Goal: Task Accomplishment & Management: Use online tool/utility

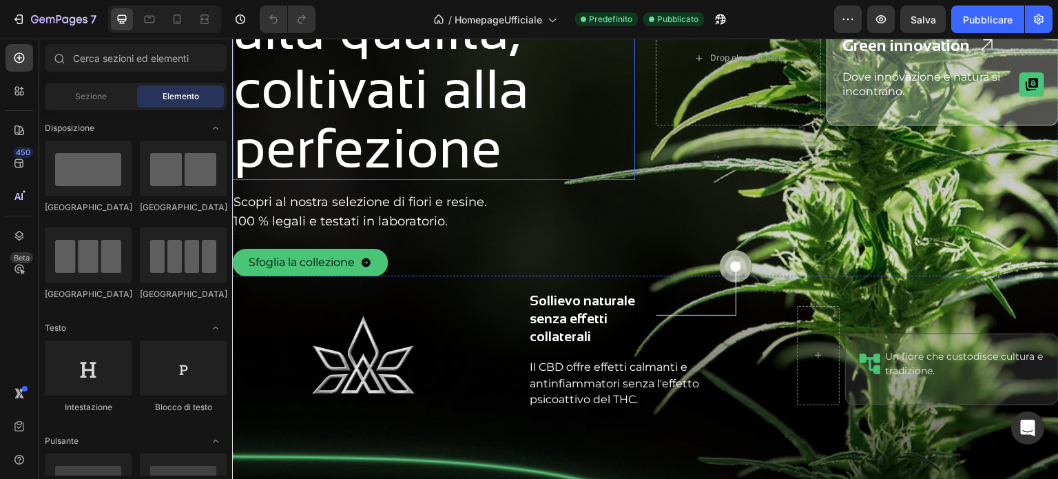
scroll to position [482, 0]
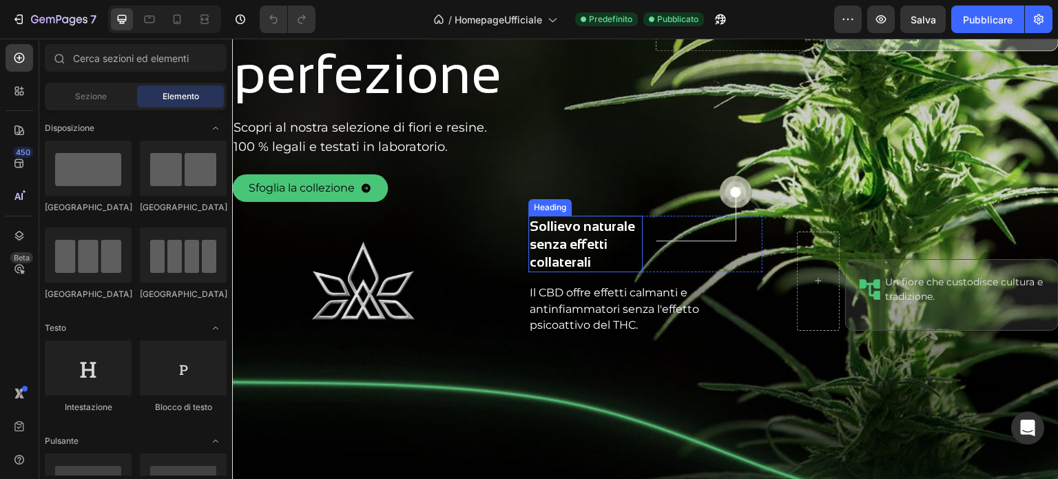
click at [574, 242] on h2 "Sollievo naturale senza effetti collaterali" at bounding box center [585, 244] width 114 height 56
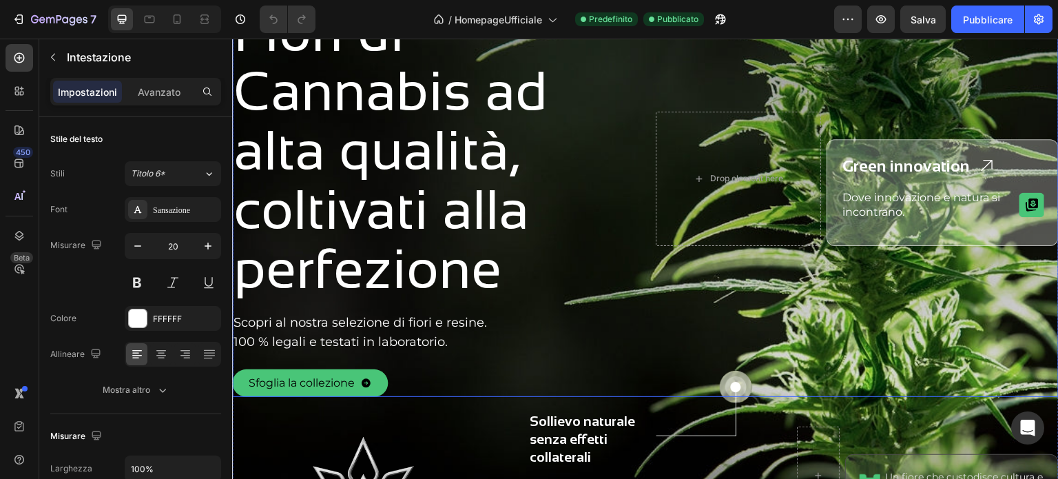
scroll to position [413, 0]
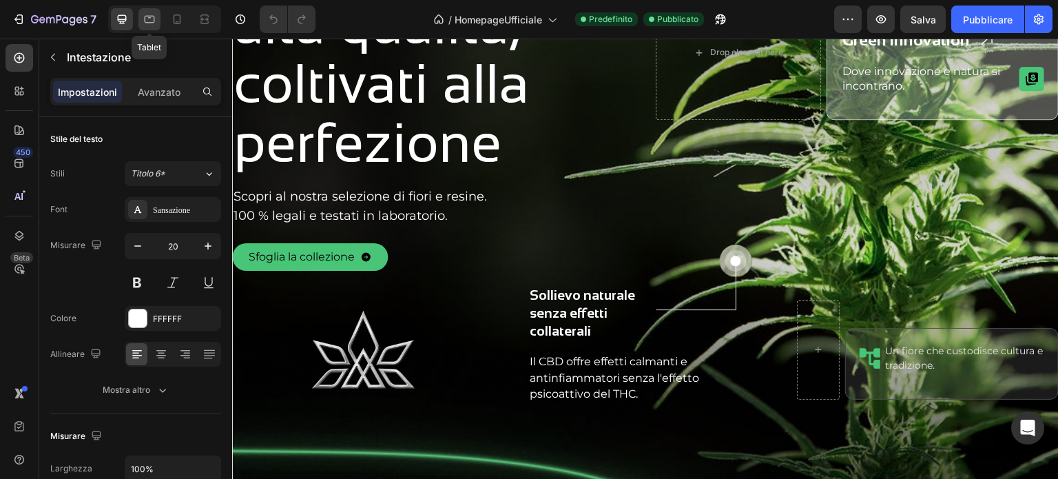
click at [149, 23] on icon at bounding box center [150, 20] width 10 height 8
type input "16"
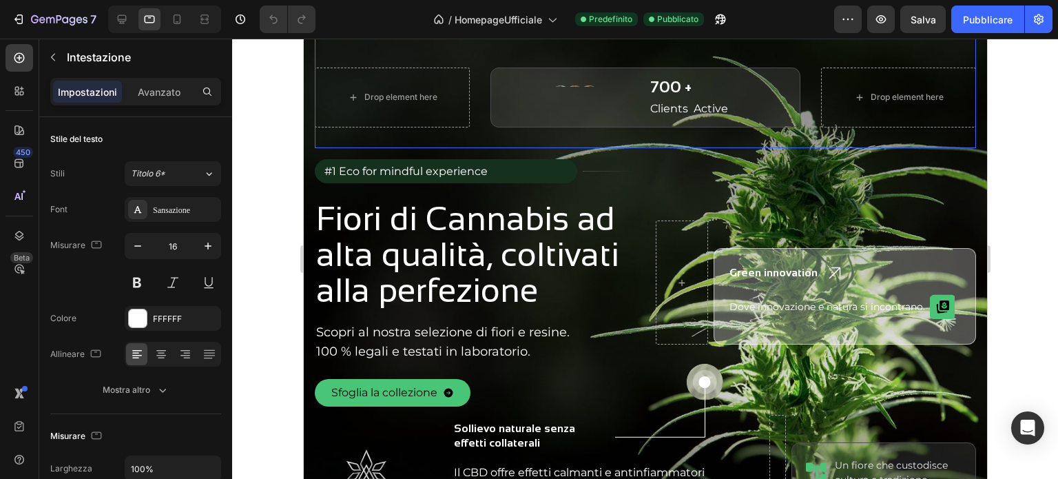
scroll to position [4, 0]
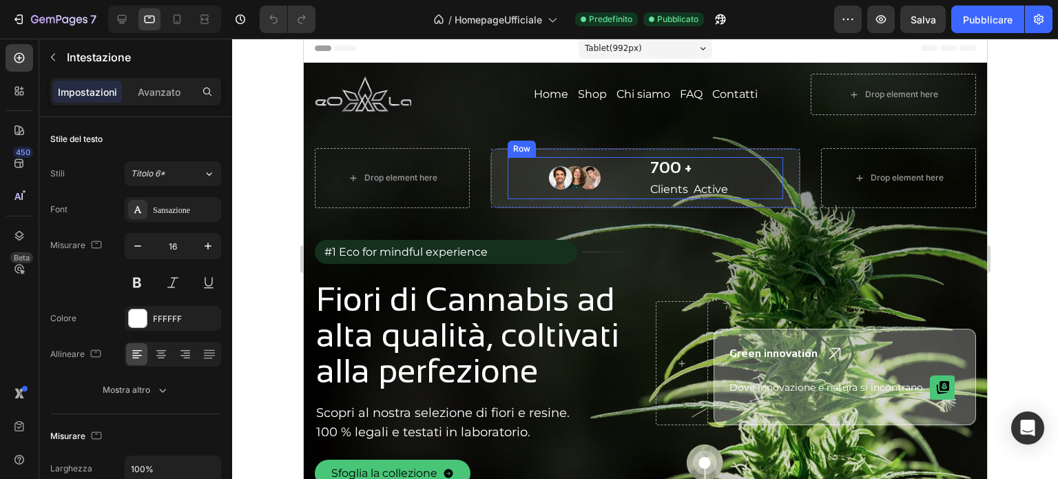
click at [640, 169] on div "700 + Heading Clients Active Text Block Image Row" at bounding box center [644, 178] width 275 height 42
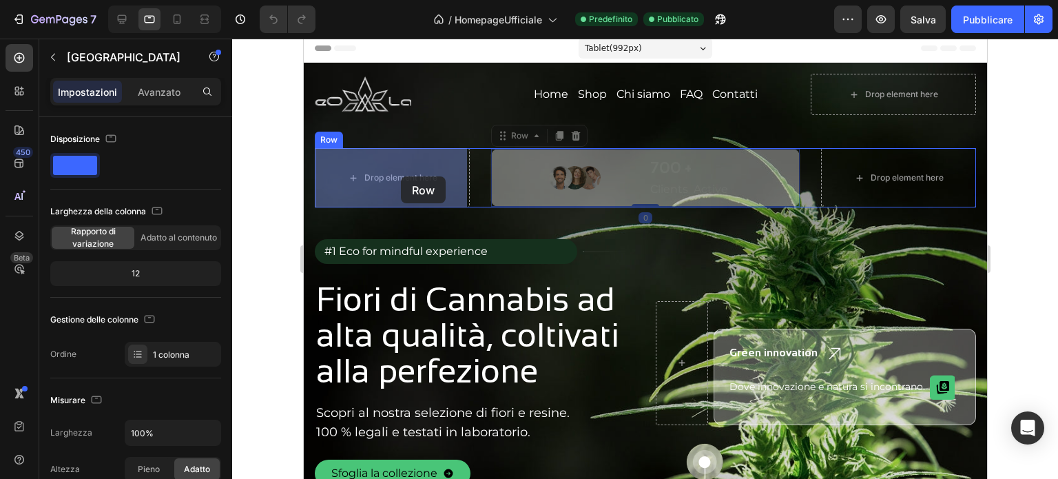
drag, startPoint x: 640, startPoint y: 151, endPoint x: 400, endPoint y: 176, distance: 241.0
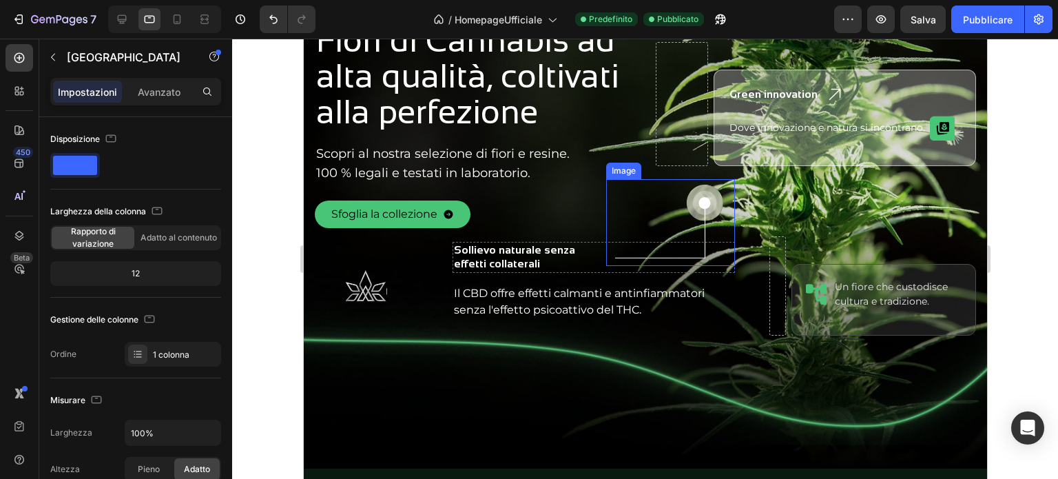
scroll to position [348, 0]
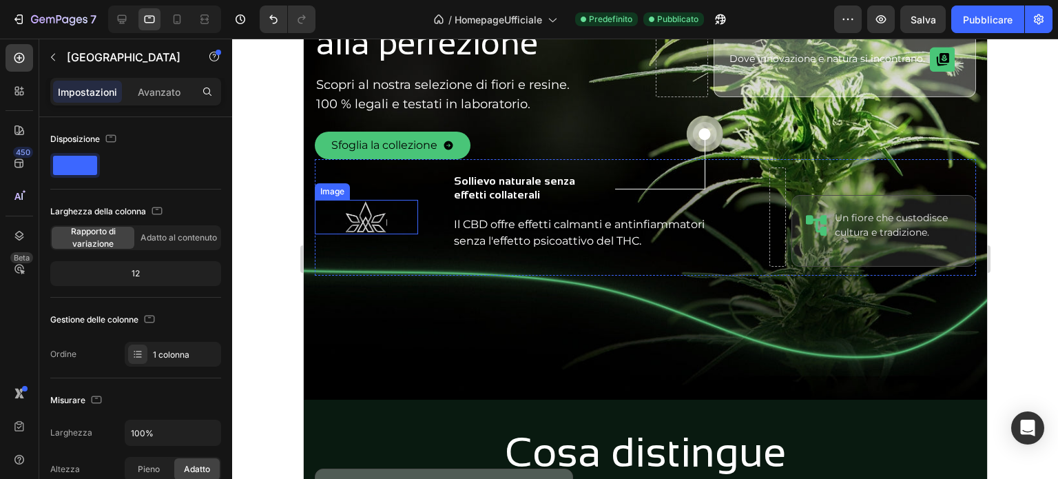
click at [381, 220] on img at bounding box center [365, 217] width 41 height 34
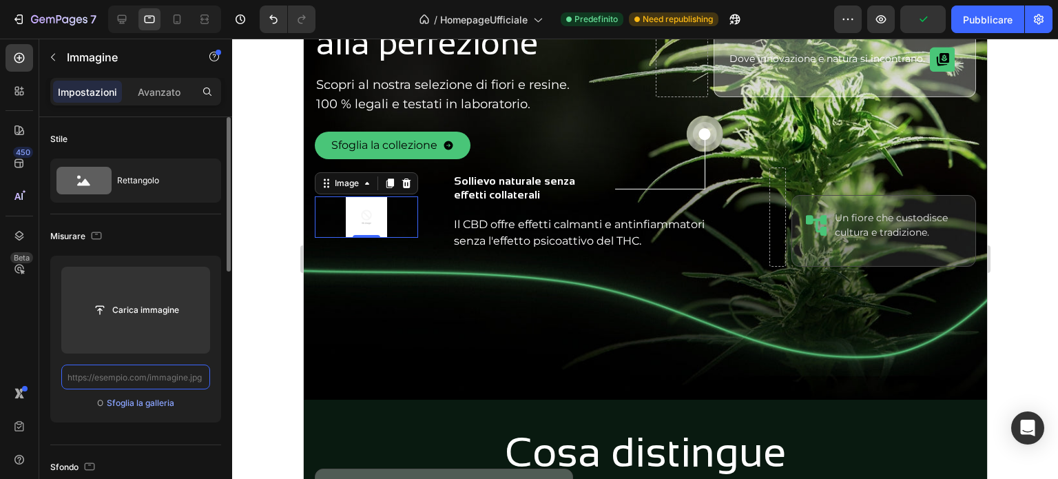
scroll to position [0, 0]
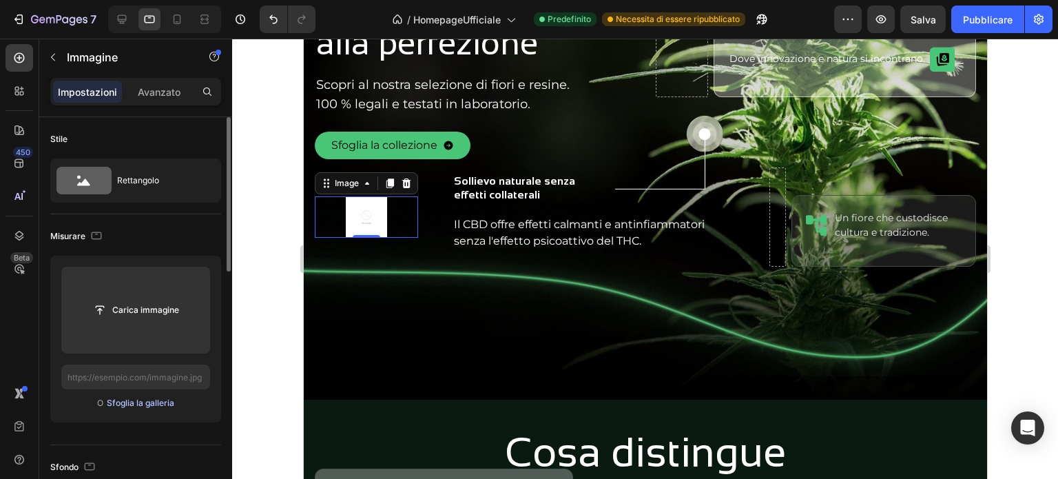
click at [138, 401] on font "Sfoglia la galleria" at bounding box center [140, 402] width 67 height 10
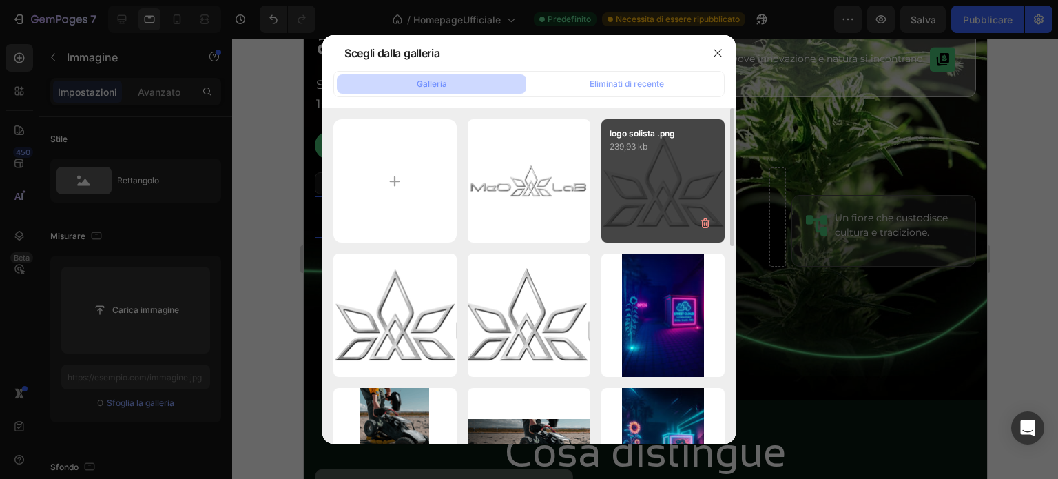
click at [645, 182] on div "logo solista .png 239,93 kb" at bounding box center [662, 180] width 123 height 123
type input "[URL][DOMAIN_NAME]"
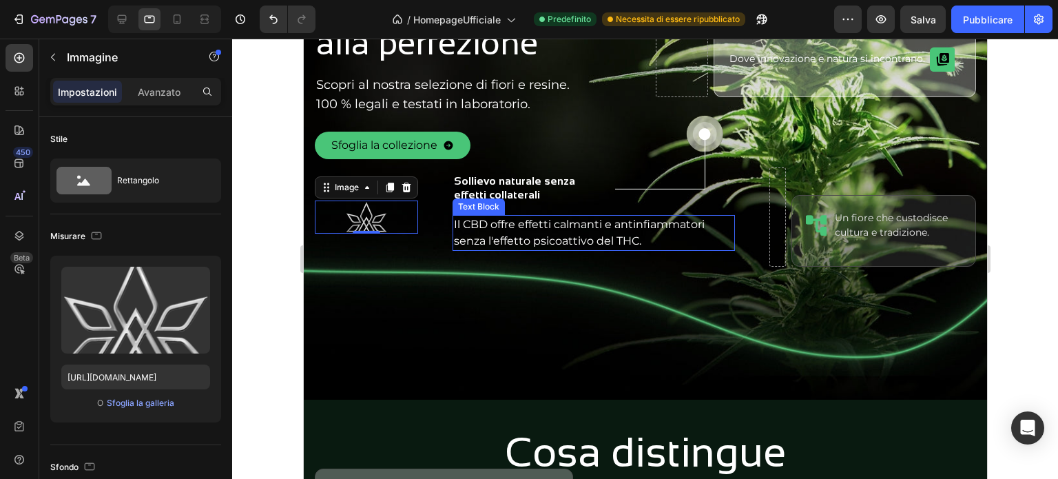
click at [525, 235] on p "Il CBD offre effetti calmanti e antinfiammatori senza l'effetto psicoattivo del…" at bounding box center [593, 232] width 280 height 32
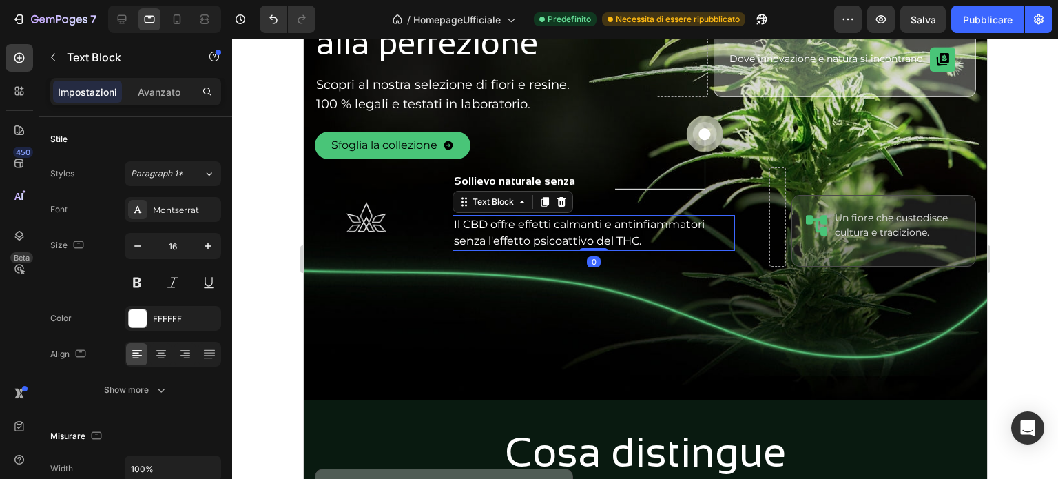
click at [494, 189] on h2 "Sollievo naturale senza effetti collaterali" at bounding box center [526, 189] width 148 height 32
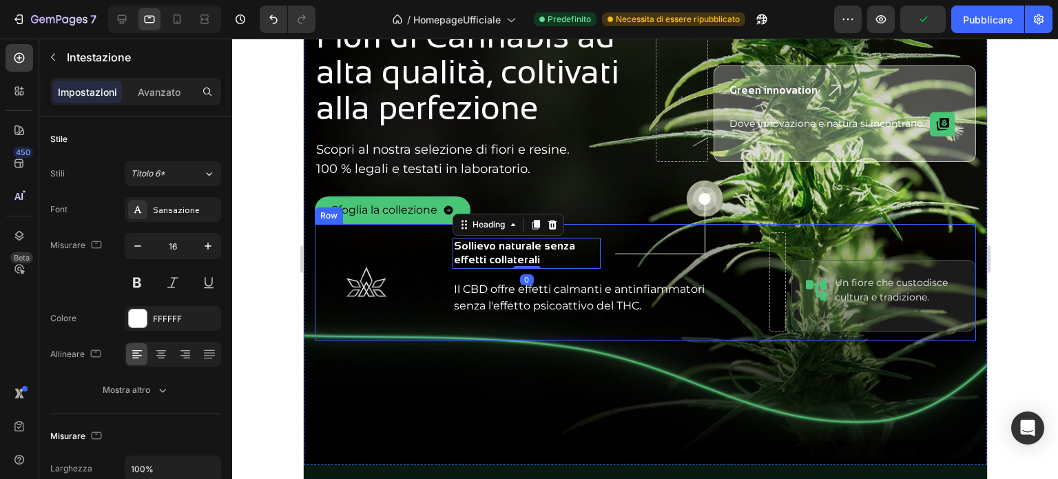
scroll to position [211, 0]
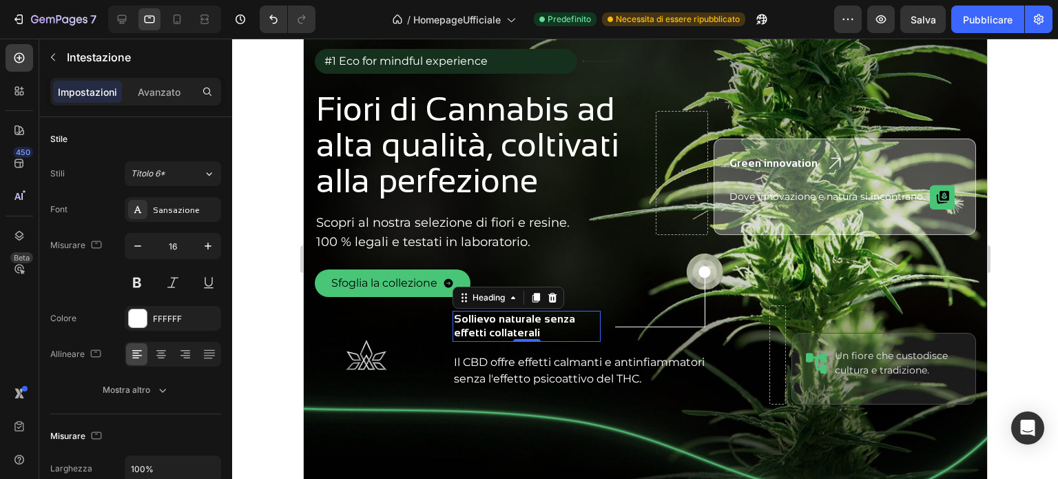
click at [538, 328] on h2 "Sollievo naturale senza effetti collaterali" at bounding box center [526, 327] width 148 height 32
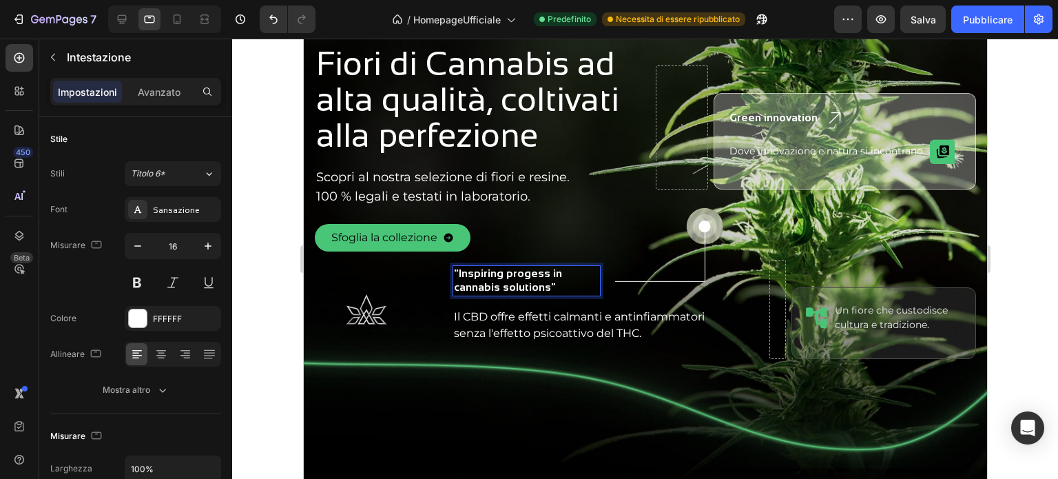
scroll to position [280, 0]
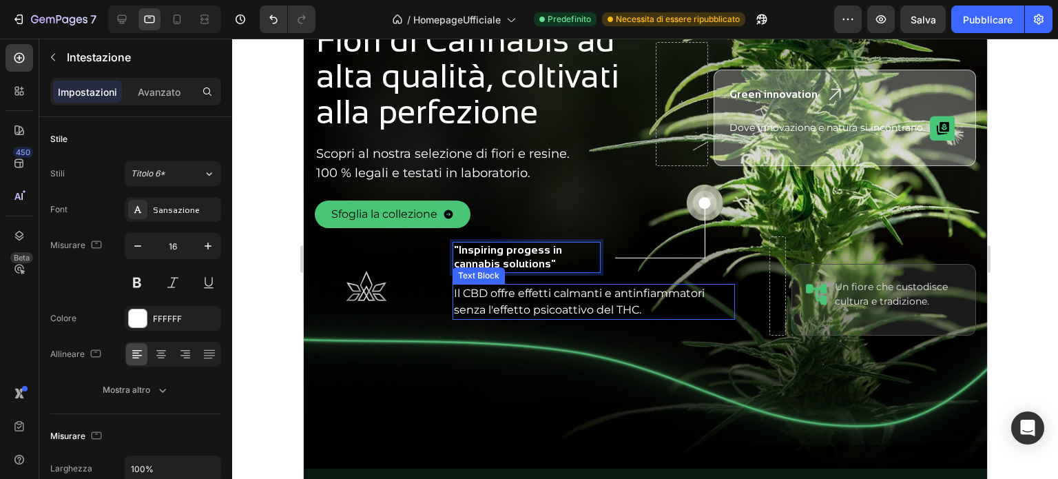
click at [532, 306] on p "Il CBD offre effetti calmanti e antinfiammatori senza l'effetto psicoattivo del…" at bounding box center [593, 301] width 280 height 32
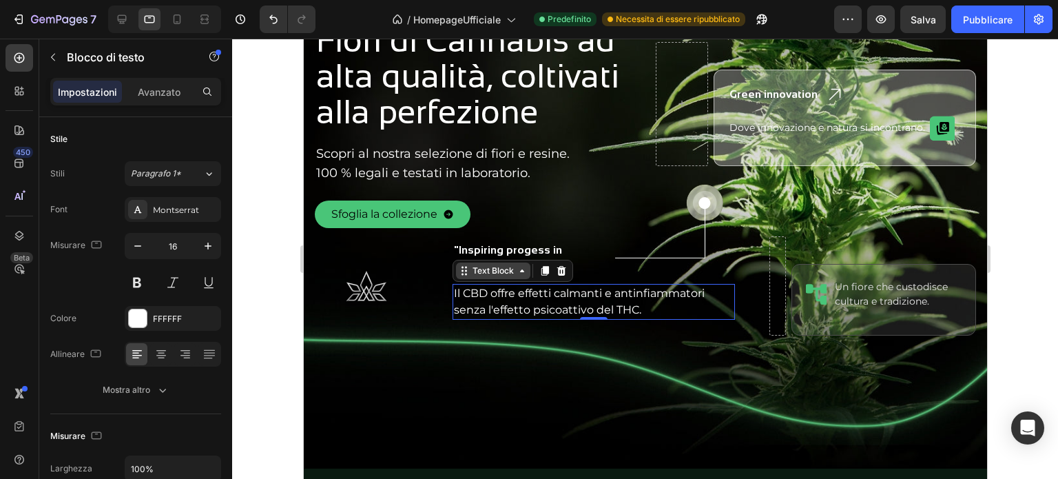
click at [521, 272] on icon at bounding box center [521, 270] width 11 height 11
click at [521, 277] on div "Text Block" at bounding box center [492, 270] width 74 height 17
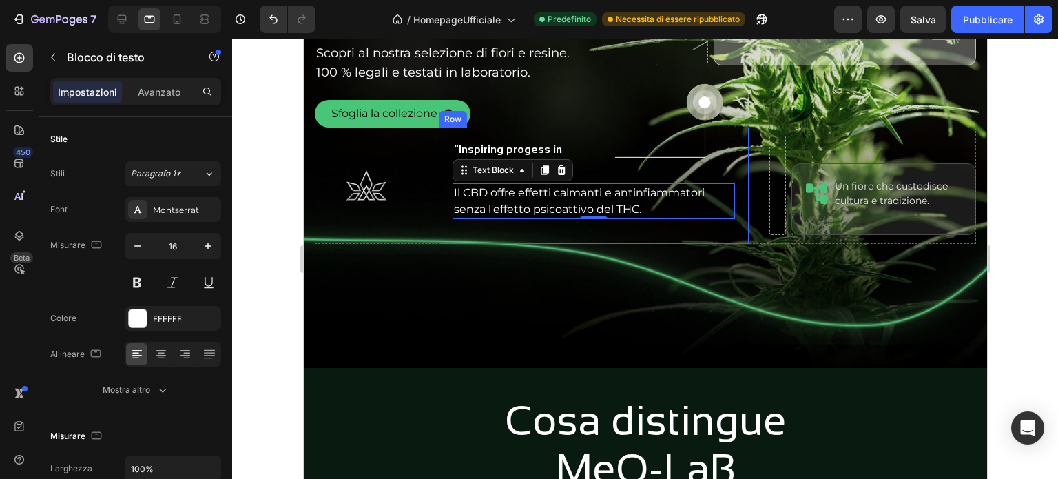
scroll to position [348, 0]
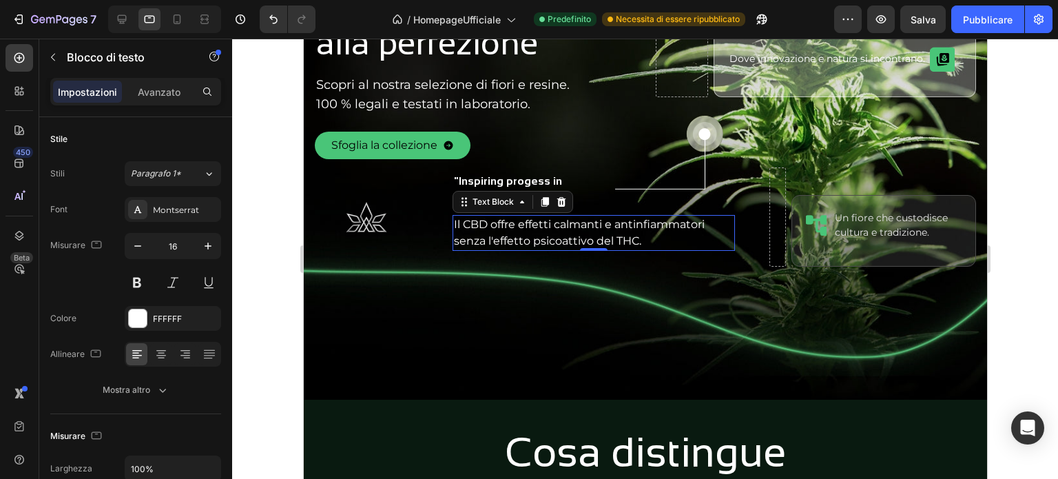
click at [530, 238] on p "Il CBD offre effetti calmanti e antinfiammatori senza l'effetto psicoattivo del…" at bounding box center [593, 232] width 280 height 32
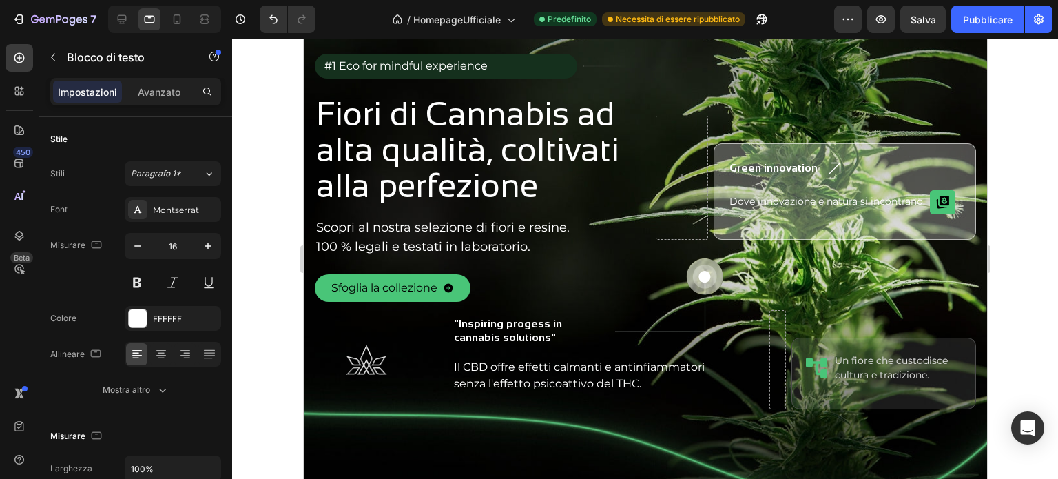
scroll to position [280, 0]
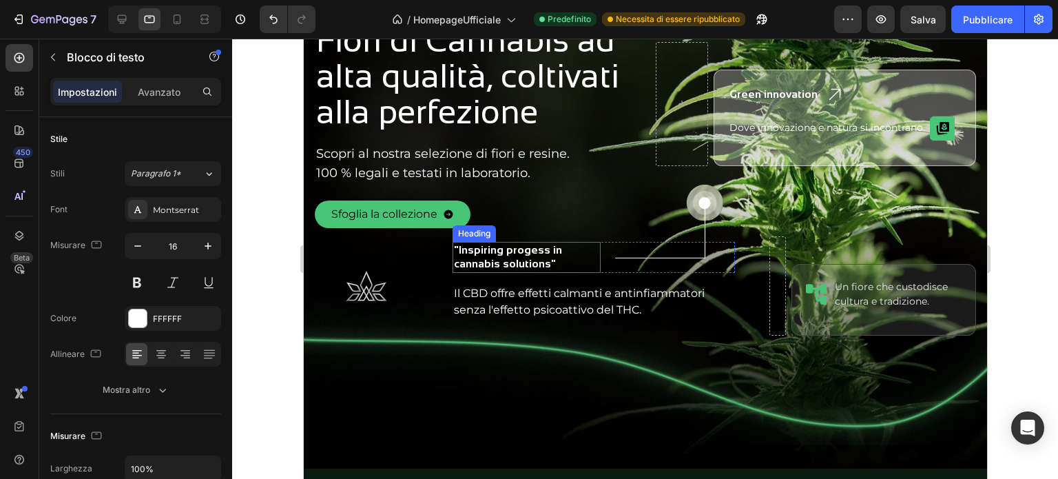
click at [493, 258] on h2 ""Inspiring progess in cannabis solutions"" at bounding box center [526, 258] width 148 height 32
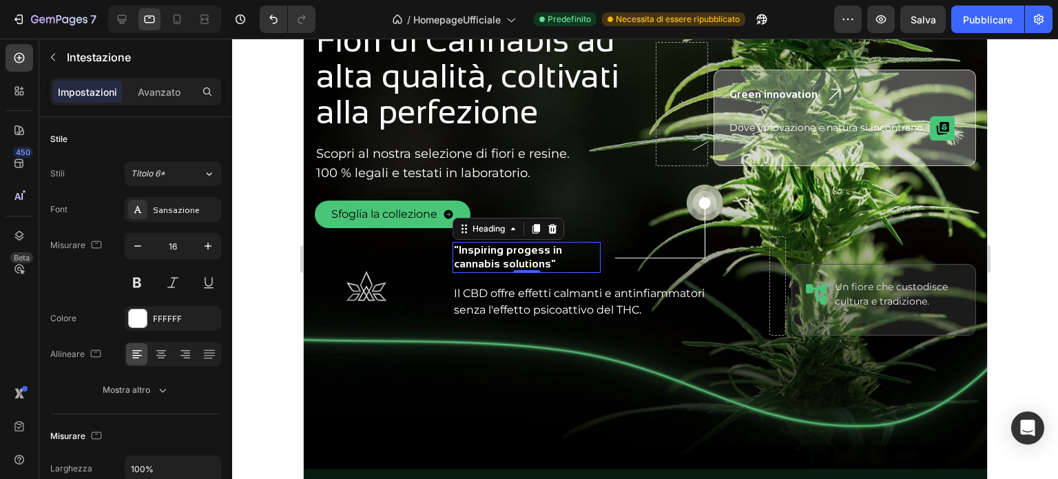
click at [556, 261] on h2 ""Inspiring progess in cannabis solutions"" at bounding box center [526, 258] width 148 height 32
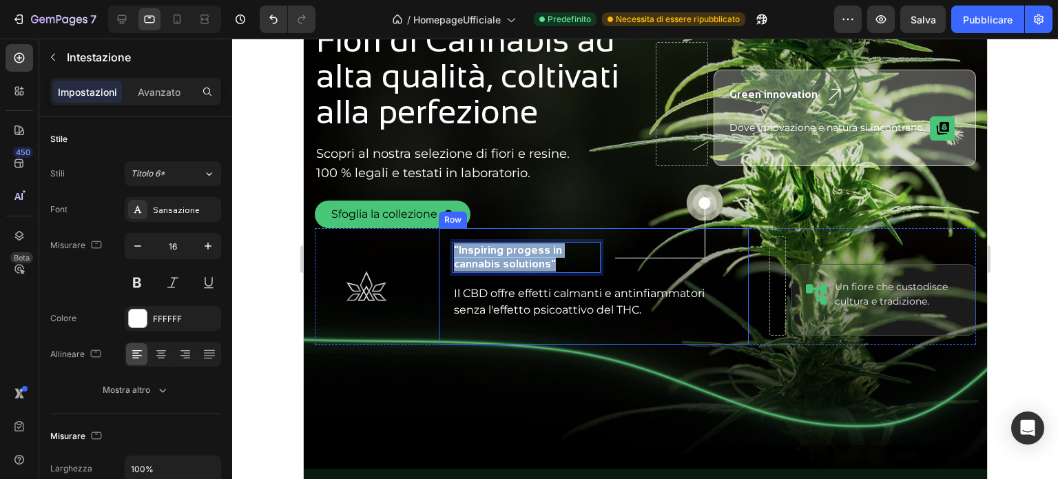
drag, startPoint x: 563, startPoint y: 262, endPoint x: 430, endPoint y: 251, distance: 133.4
click at [438, 253] on div ""Inspiring progess in cannabis solutions" Heading 0 Image Row Il CBD offre effe…" at bounding box center [593, 286] width 310 height 116
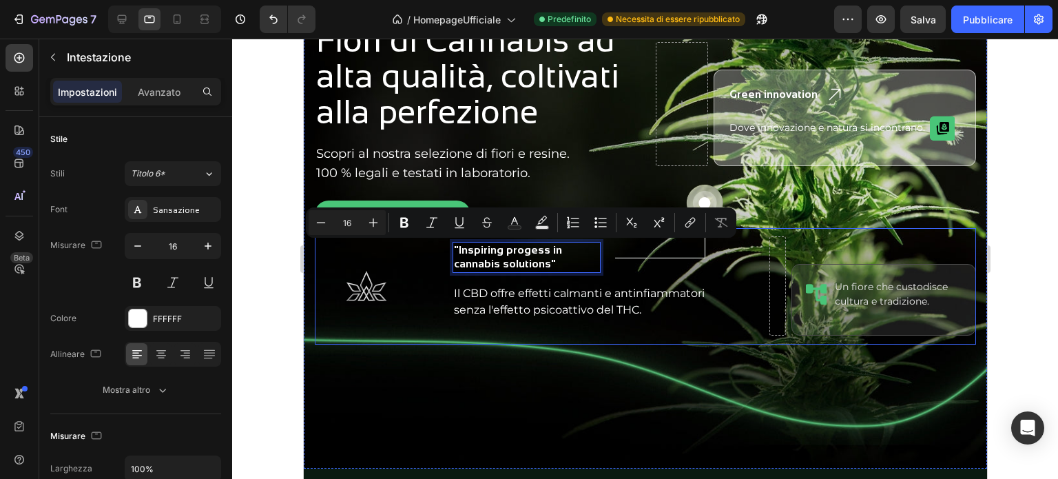
scroll to position [280, 0]
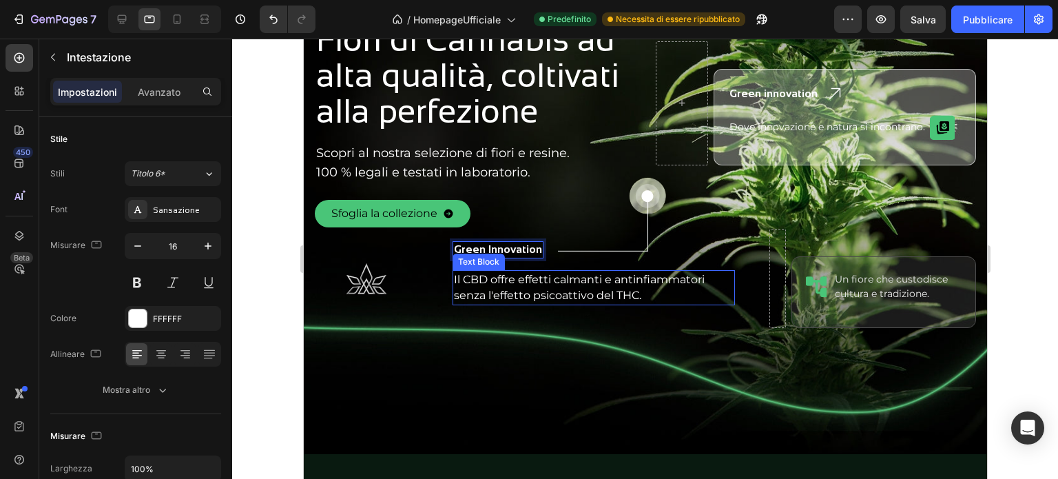
click at [501, 278] on p "Il CBD offre effetti calmanti e antinfiammatori senza l'effetto psicoattivo del…" at bounding box center [593, 287] width 280 height 32
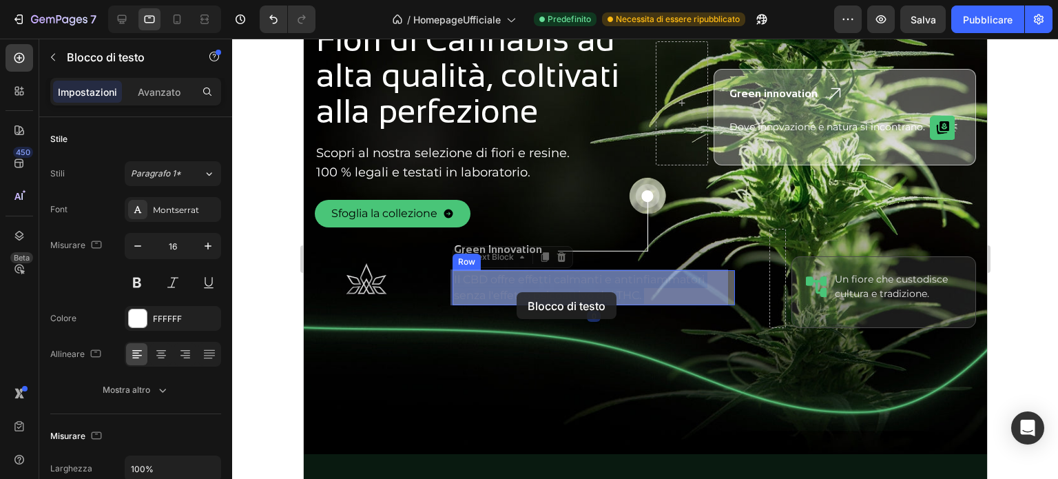
drag, startPoint x: 661, startPoint y: 289, endPoint x: 568, endPoint y: 289, distance: 93.0
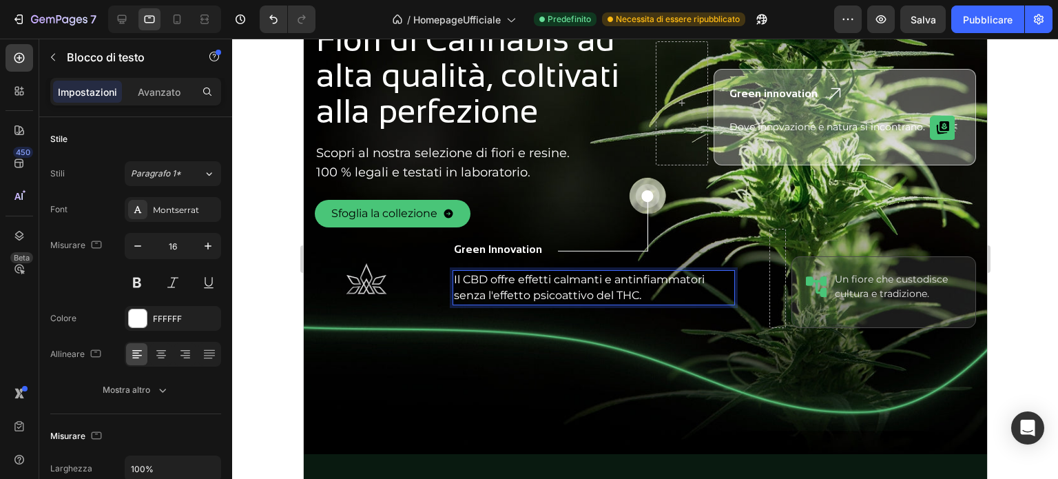
click at [649, 292] on p "Il CBD offre effetti calmanti e antinfiammatori senza l'effetto psicoattivo del…" at bounding box center [593, 287] width 280 height 32
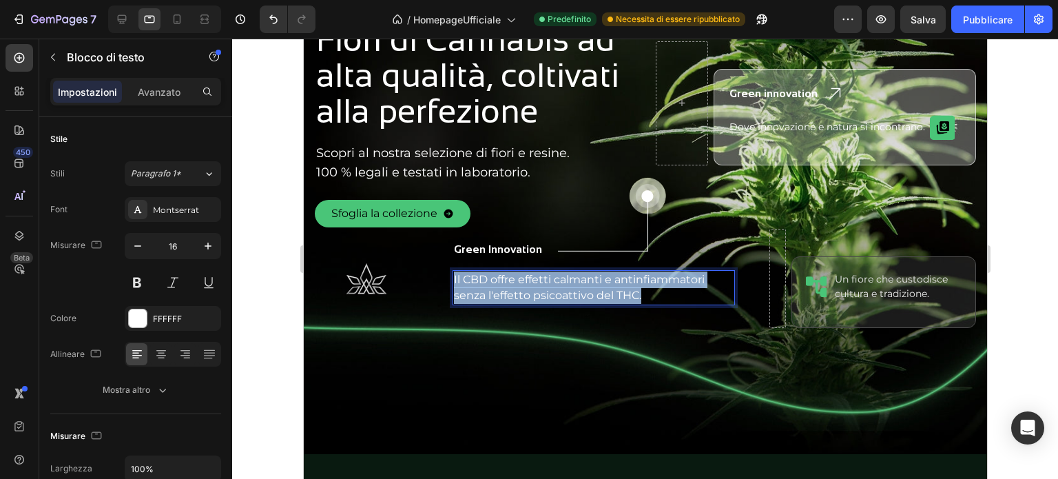
drag, startPoint x: 645, startPoint y: 295, endPoint x: 450, endPoint y: 282, distance: 195.4
click at [453, 282] on p "Il CBD offre effetti calmanti e antinfiammatori senza l'effetto psicoattivo del…" at bounding box center [593, 287] width 280 height 32
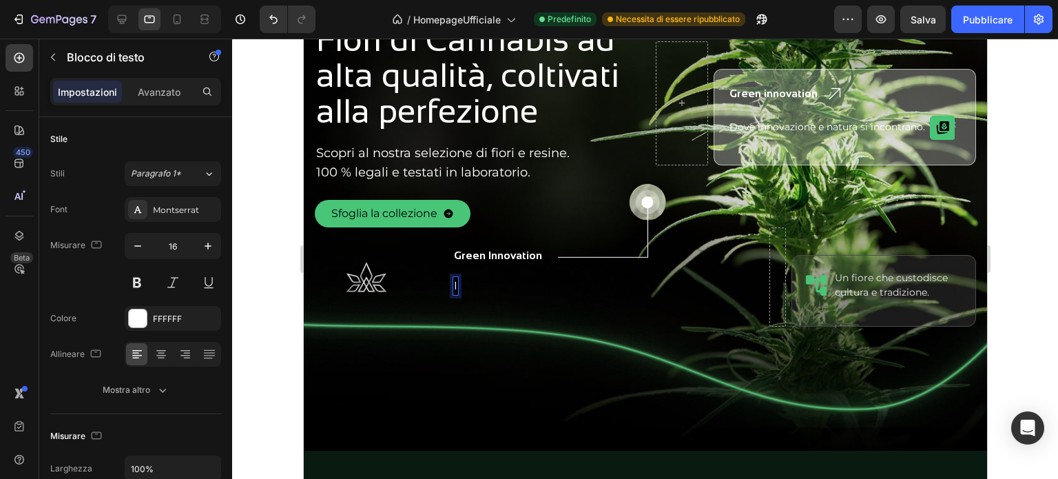
scroll to position [287, 0]
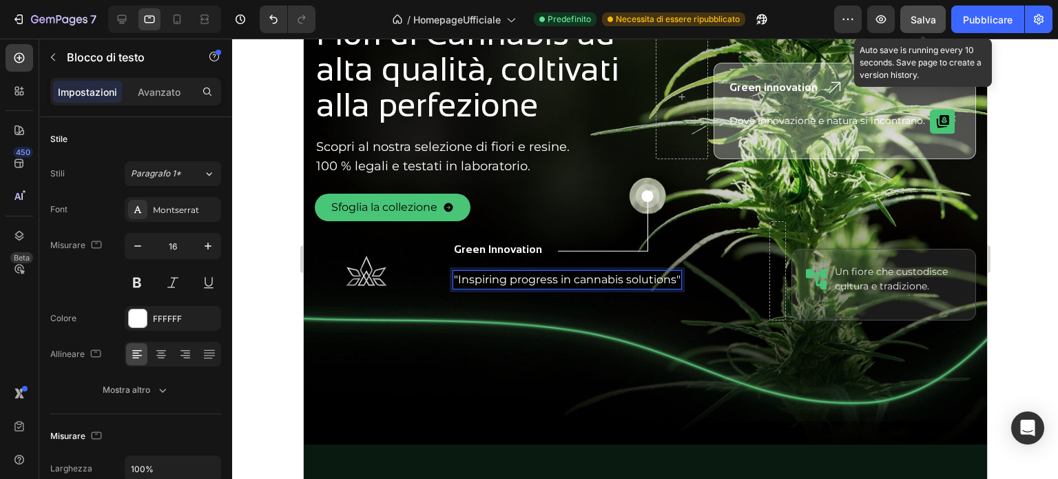
click at [917, 21] on font "Salva" at bounding box center [922, 20] width 25 height 12
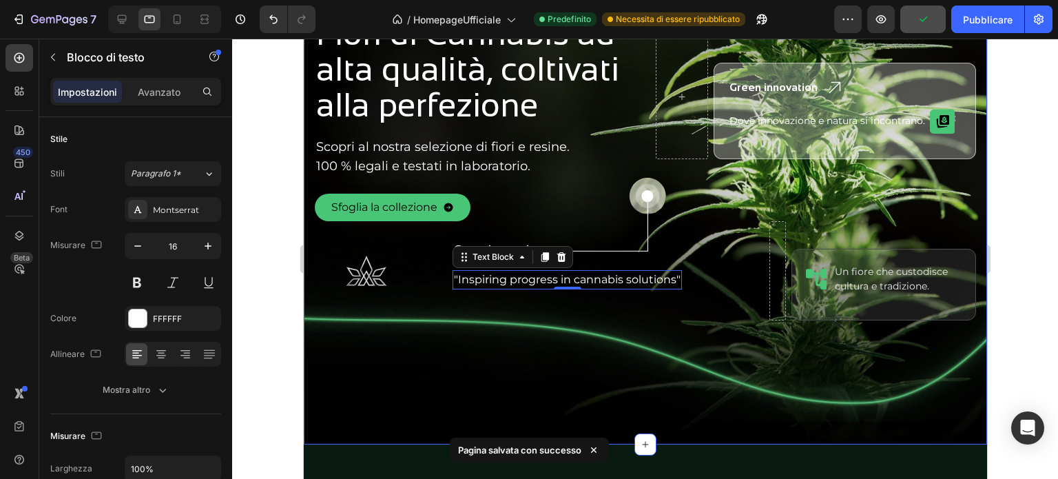
click at [479, 350] on div "Image Home Button Shop Button Chi siamo Button FAQ Button Contatti Button Row D…" at bounding box center [644, 112] width 683 height 664
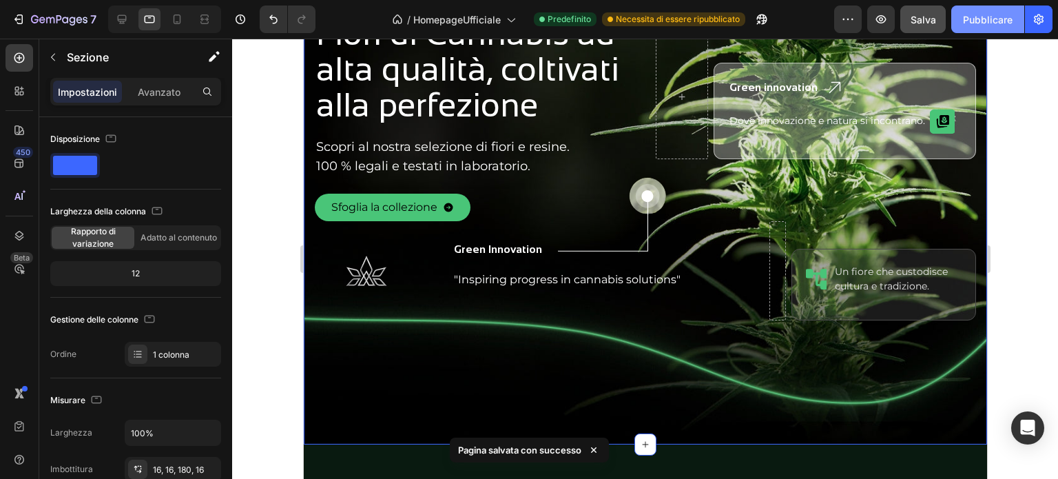
click at [996, 14] on font "Pubblicare" at bounding box center [988, 20] width 50 height 12
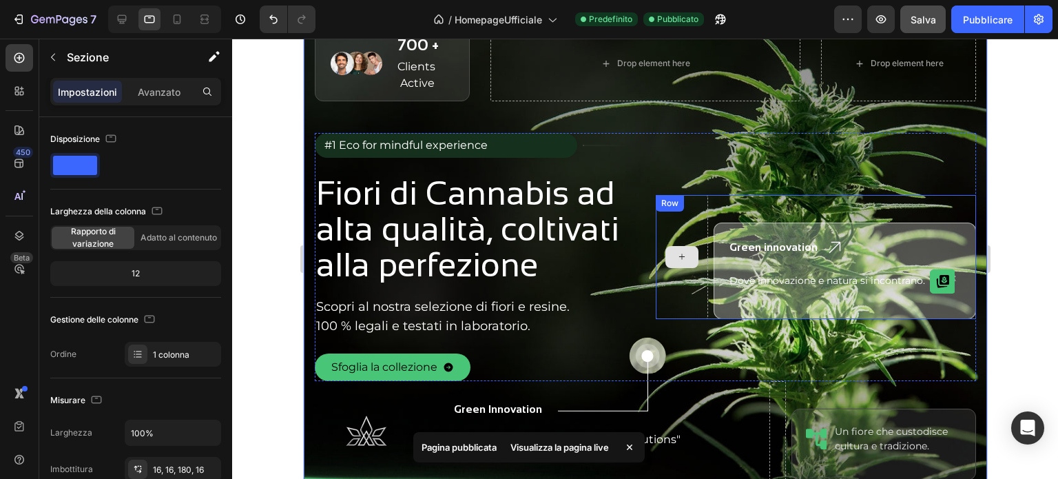
scroll to position [11, 0]
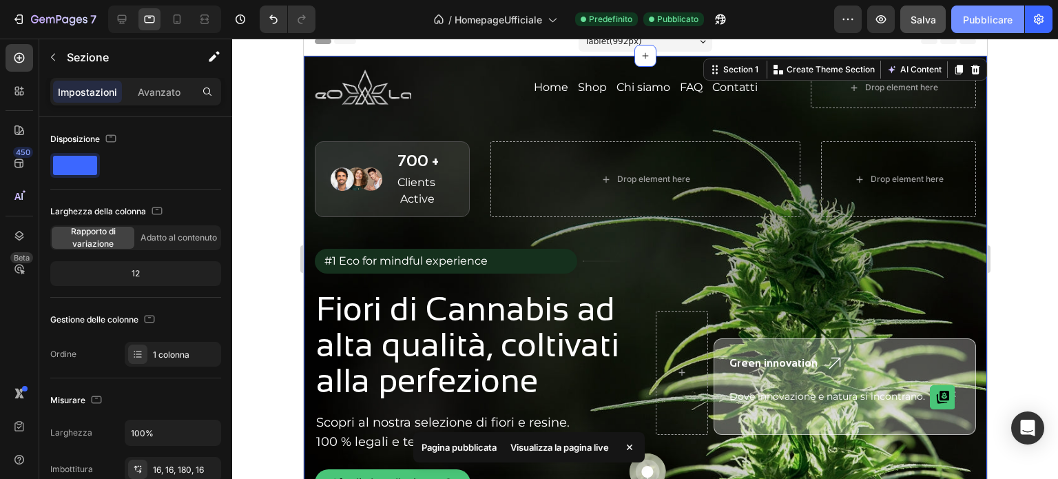
click at [981, 22] on font "Pubblicare" at bounding box center [988, 20] width 50 height 12
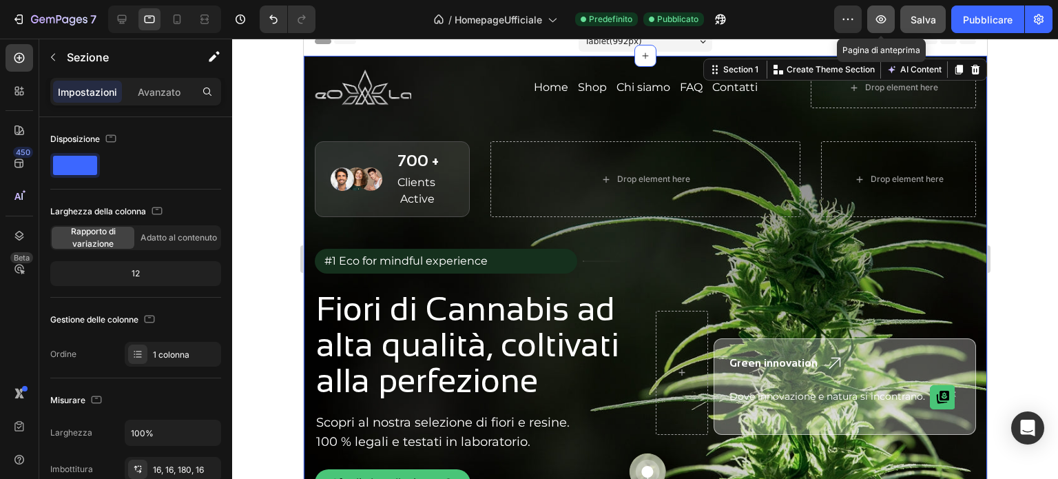
click at [882, 16] on icon "button" at bounding box center [881, 19] width 14 height 14
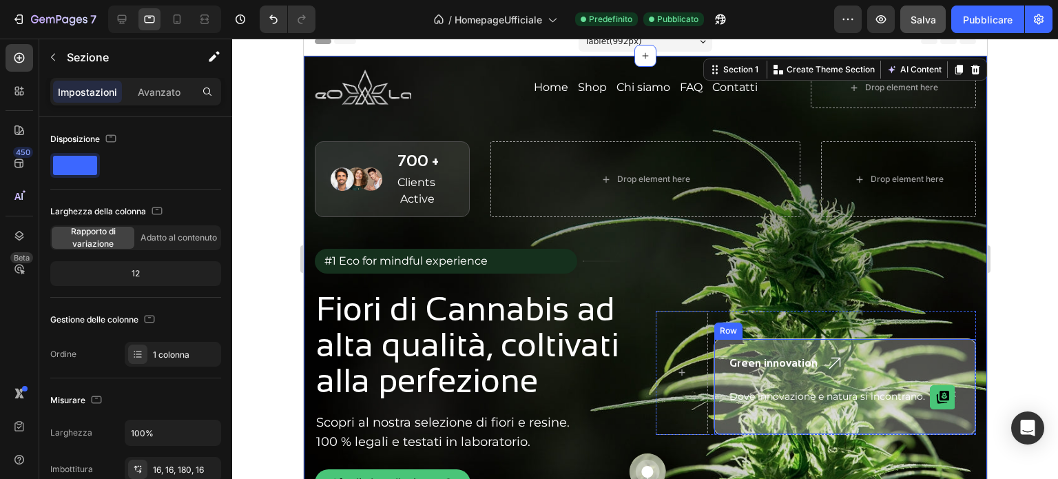
click at [815, 347] on div "Green innovation Heading Icon Row Dove innovazione e natura si incontrano. Text…" at bounding box center [844, 386] width 262 height 96
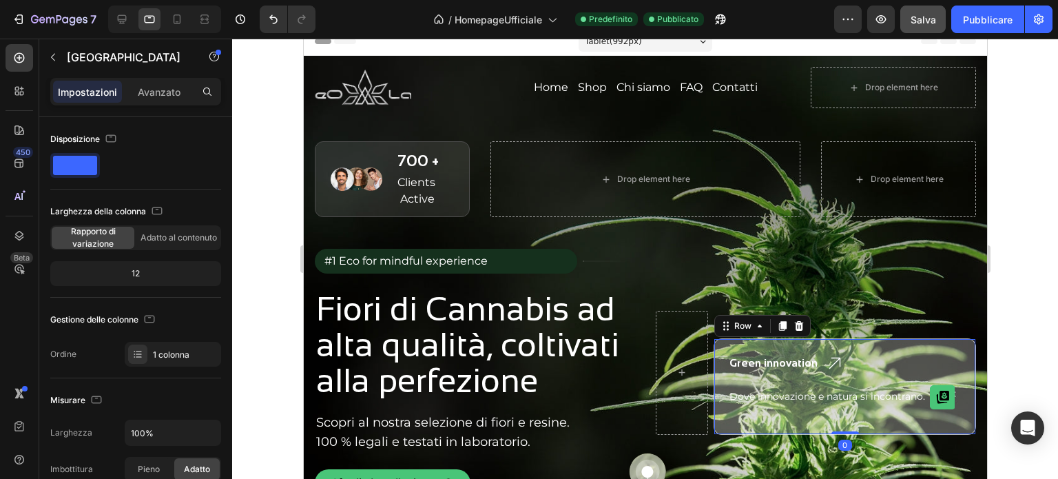
click at [794, 323] on icon at bounding box center [798, 326] width 9 height 10
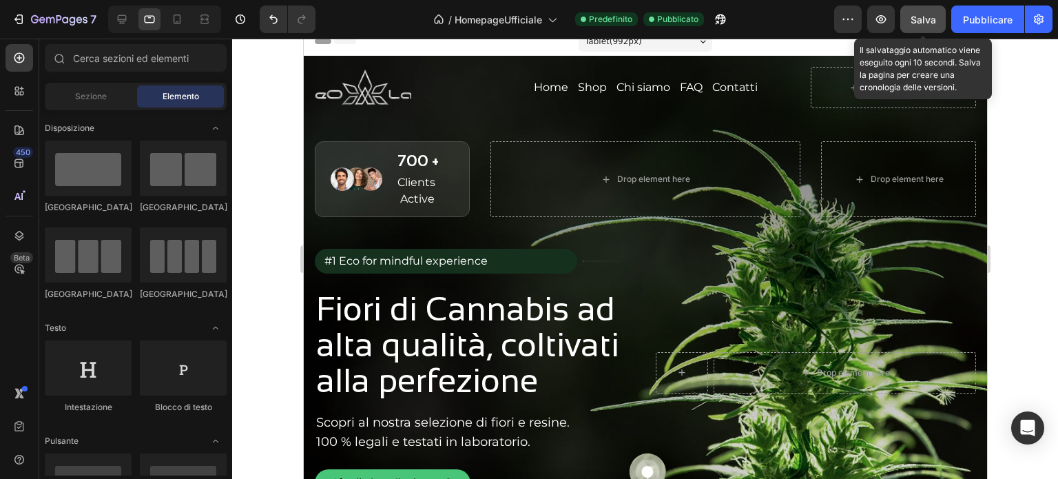
click at [910, 14] on font "Salva" at bounding box center [922, 20] width 25 height 12
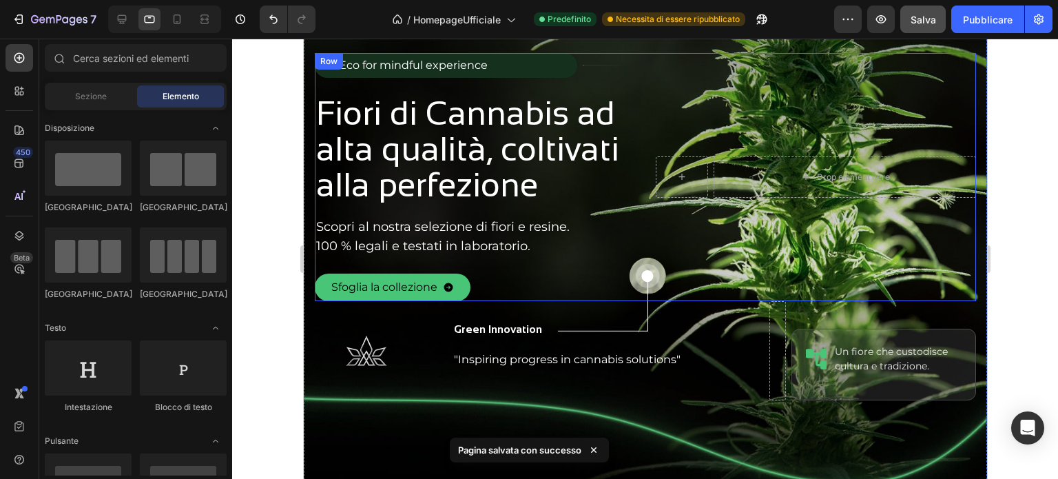
scroll to position [0, 0]
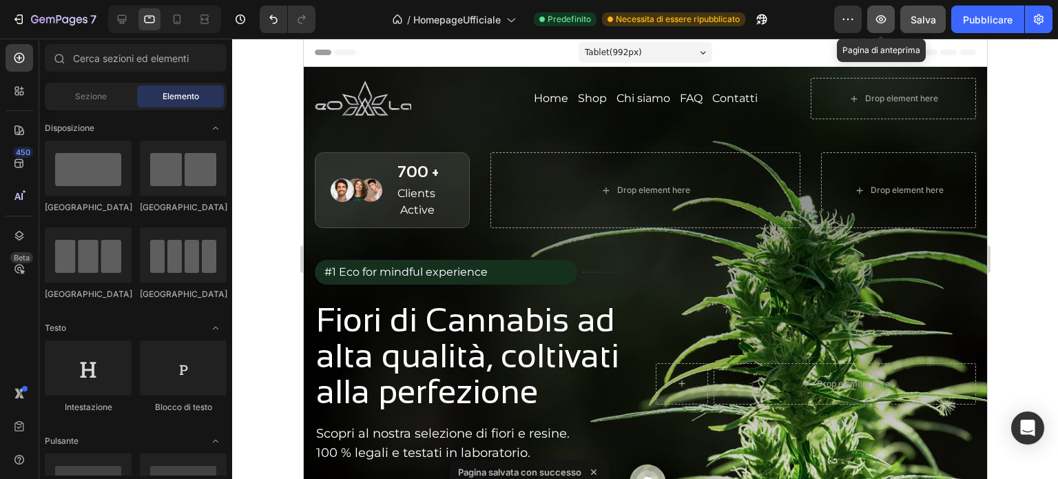
click at [882, 18] on icon "button" at bounding box center [881, 19] width 10 height 8
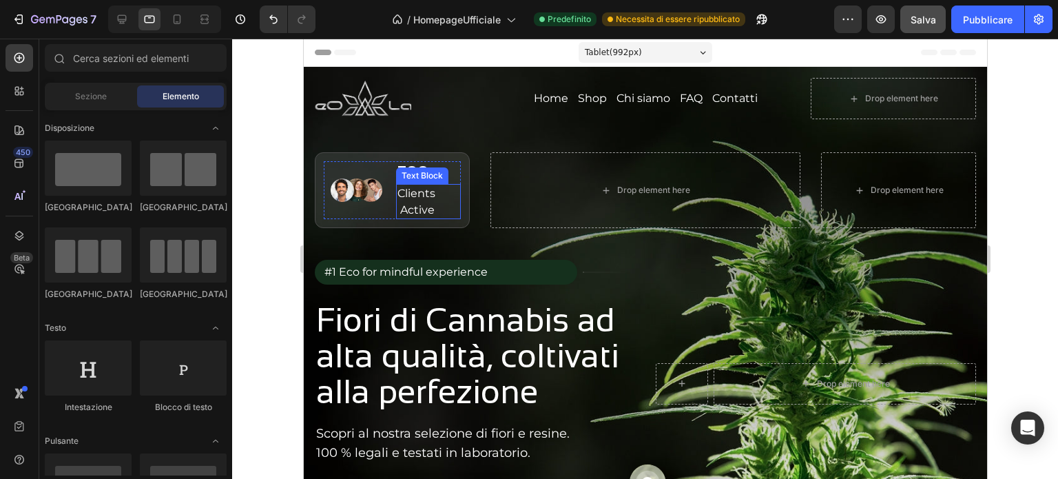
click at [433, 191] on p "Clients Active" at bounding box center [428, 201] width 63 height 32
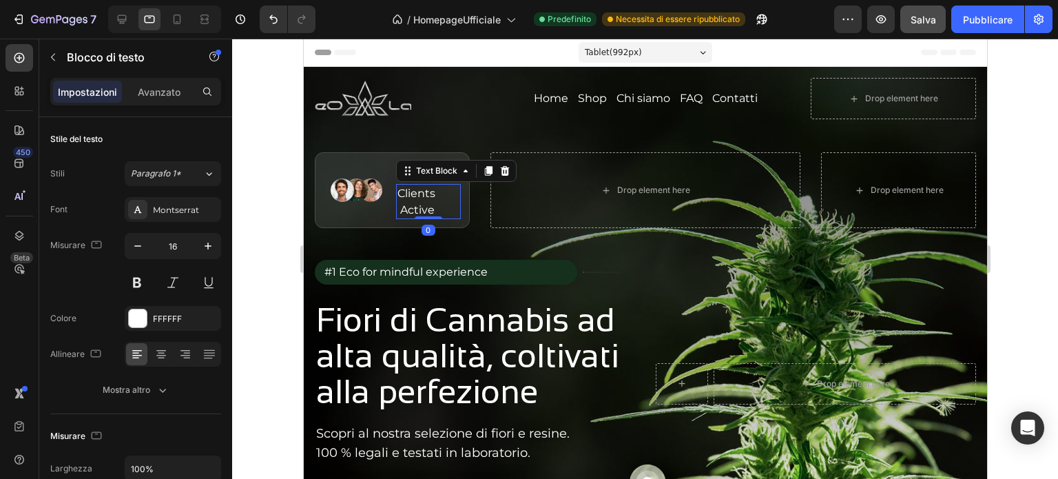
click at [505, 169] on icon at bounding box center [503, 171] width 9 height 10
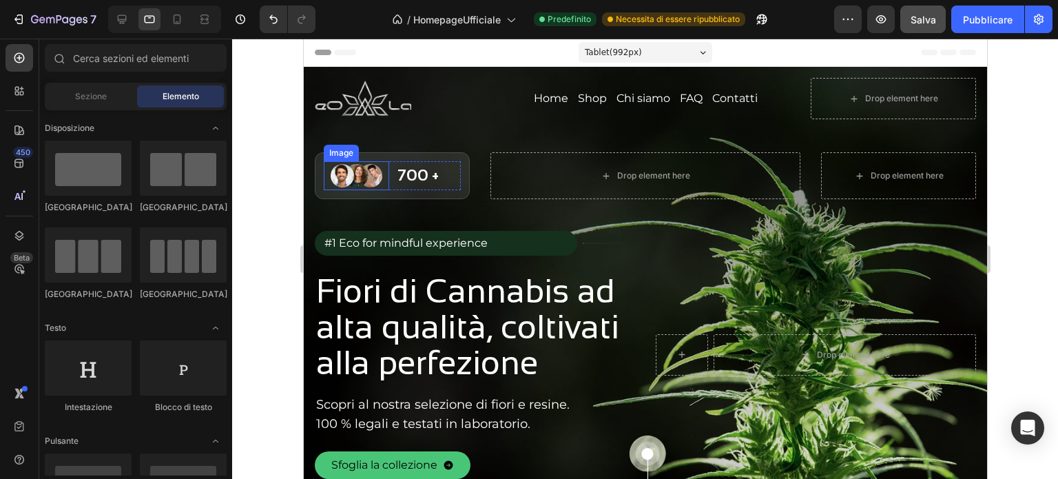
click at [375, 165] on img at bounding box center [356, 175] width 52 height 29
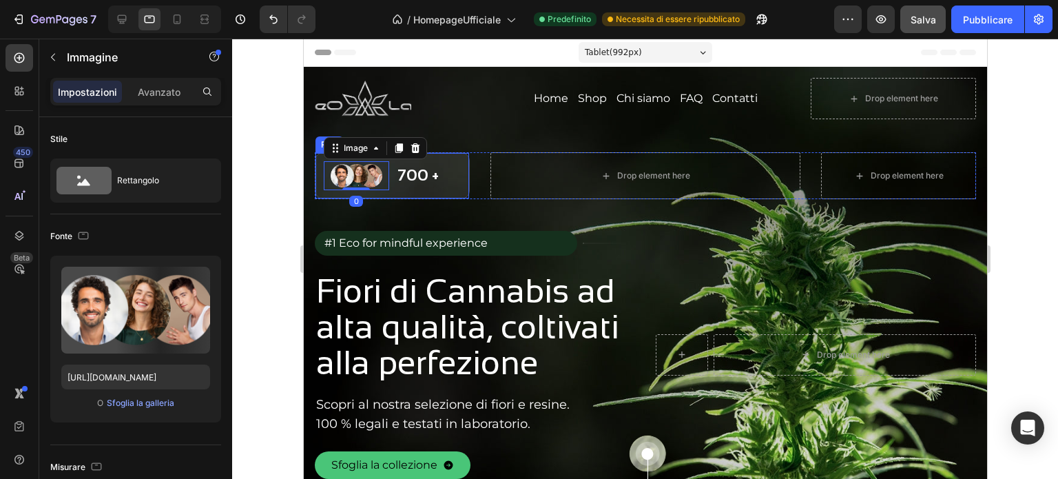
click at [439, 157] on div "700 + Heading Image 0 Row Row" at bounding box center [391, 175] width 155 height 47
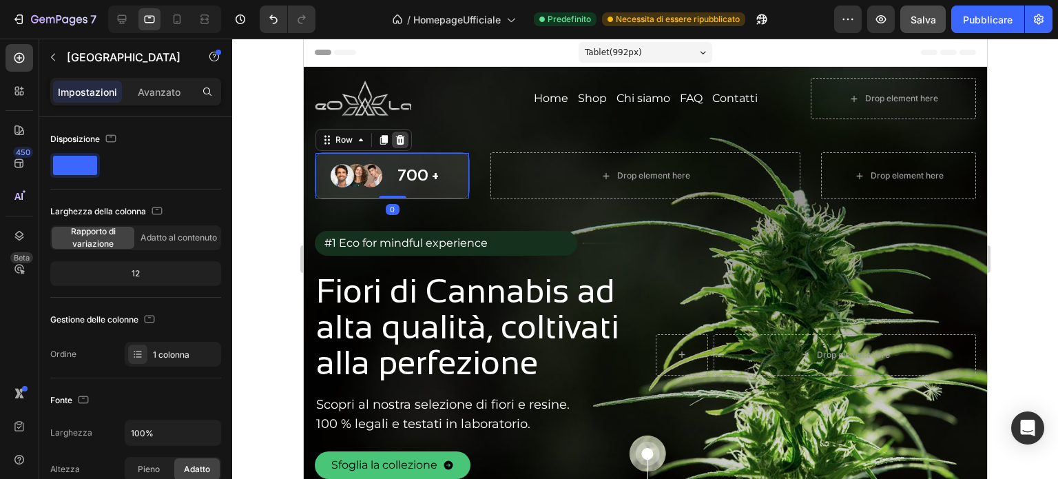
click at [399, 140] on icon at bounding box center [399, 140] width 9 height 10
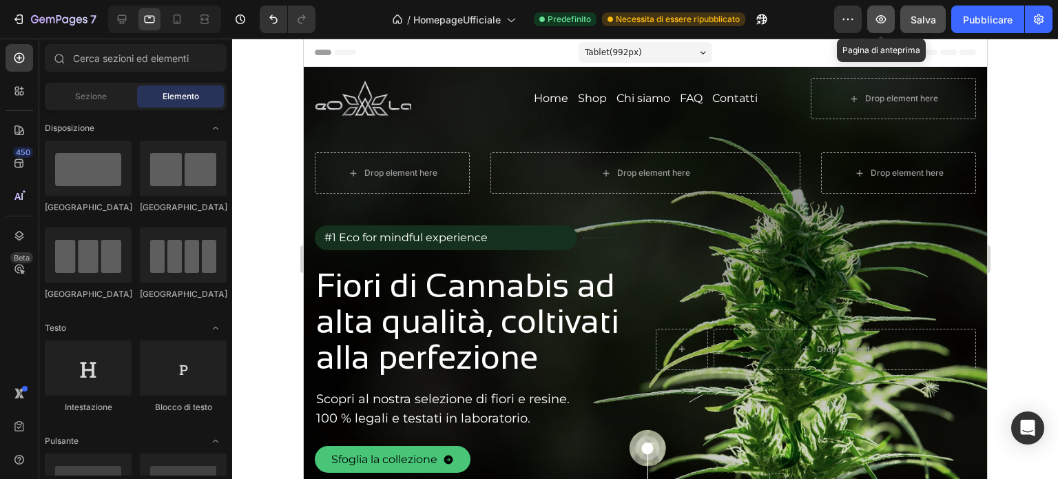
click at [891, 24] on button "button" at bounding box center [881, 20] width 28 height 28
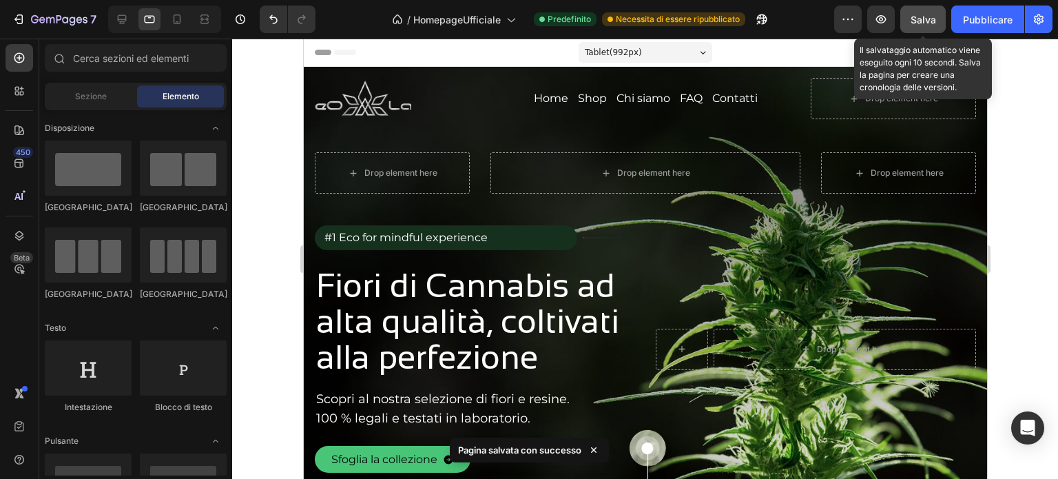
click at [918, 21] on font "Salva" at bounding box center [922, 20] width 25 height 12
click at [920, 17] on font "Salva" at bounding box center [922, 20] width 25 height 12
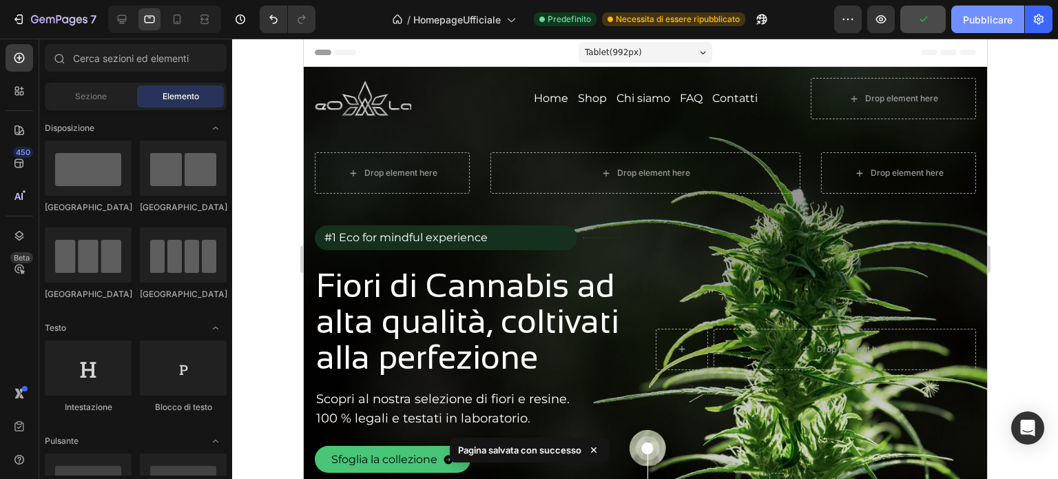
click at [981, 20] on font "Pubblicare" at bounding box center [988, 20] width 50 height 12
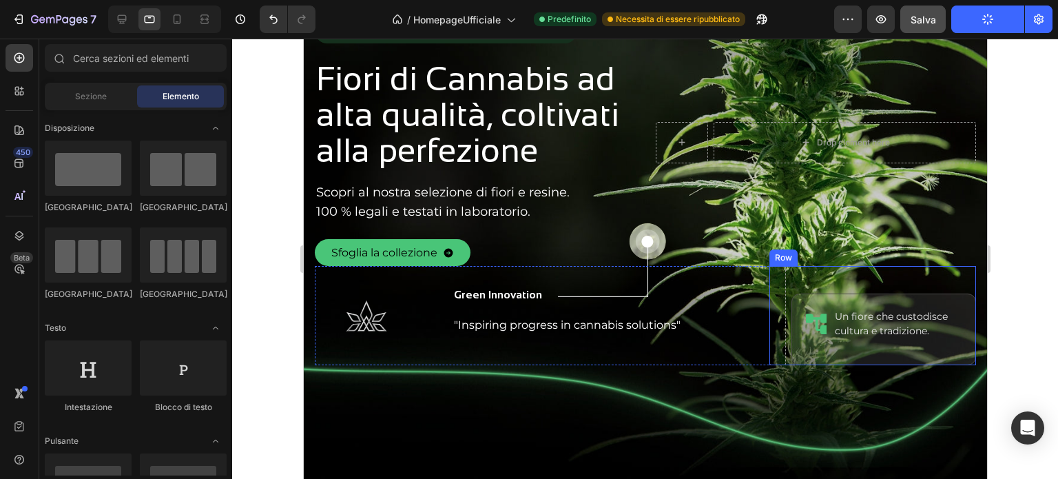
scroll to position [275, 0]
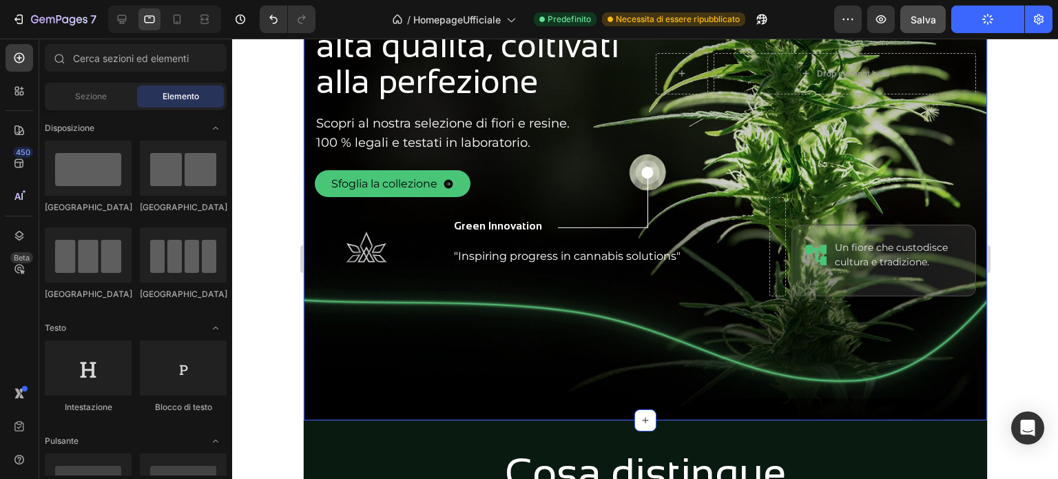
click at [838, 231] on div "Text Block" at bounding box center [859, 231] width 47 height 12
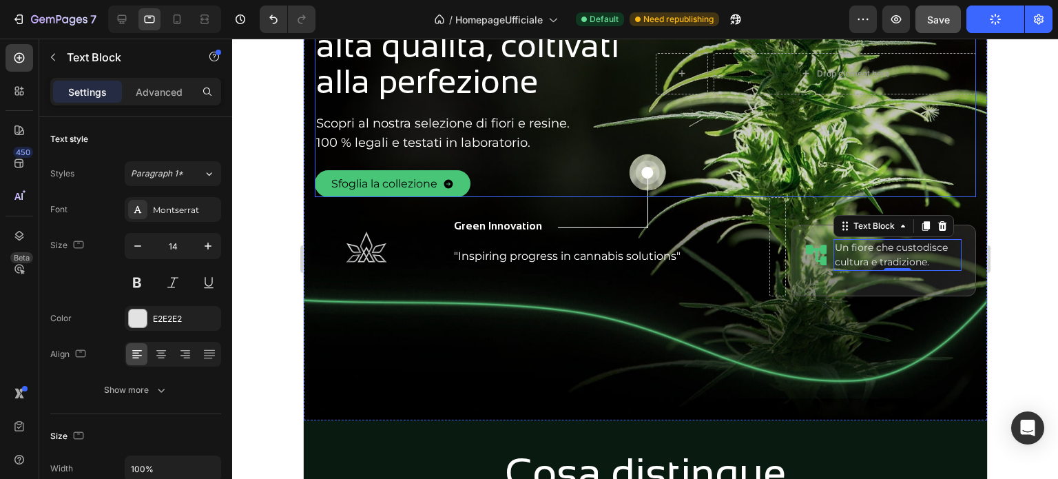
click at [831, 159] on div "Drop element here Row" at bounding box center [815, 73] width 320 height 247
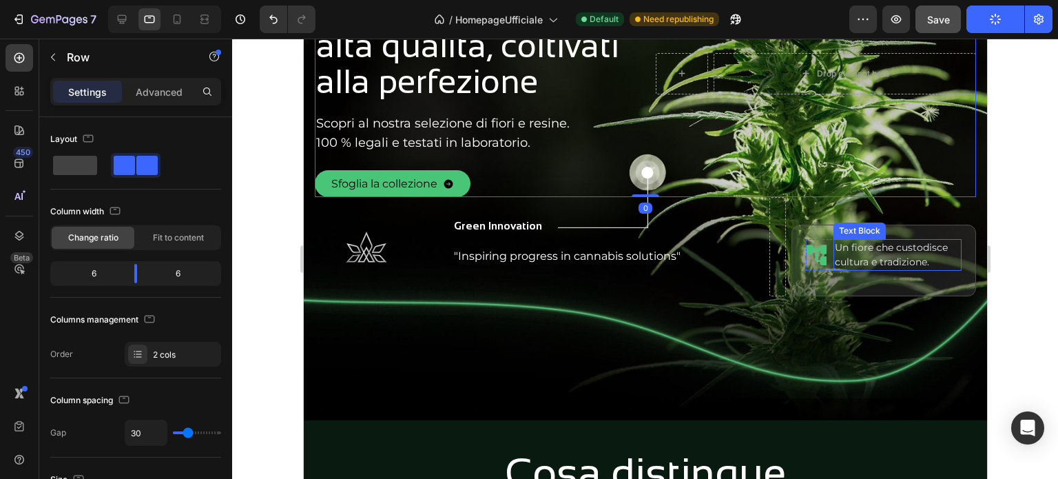
click at [834, 250] on p "Un fiore che custodisce cultura e tradizione." at bounding box center [896, 254] width 125 height 29
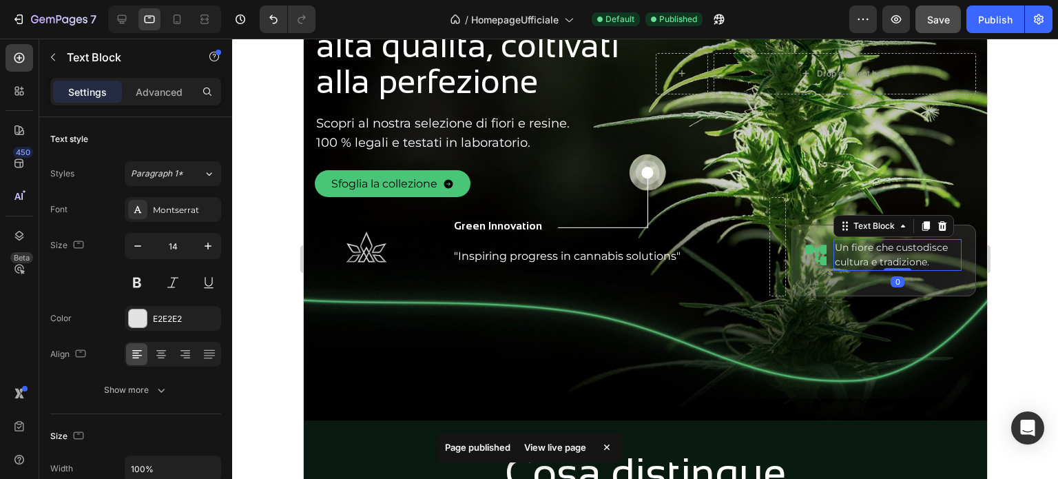
click at [937, 222] on icon at bounding box center [941, 226] width 9 height 10
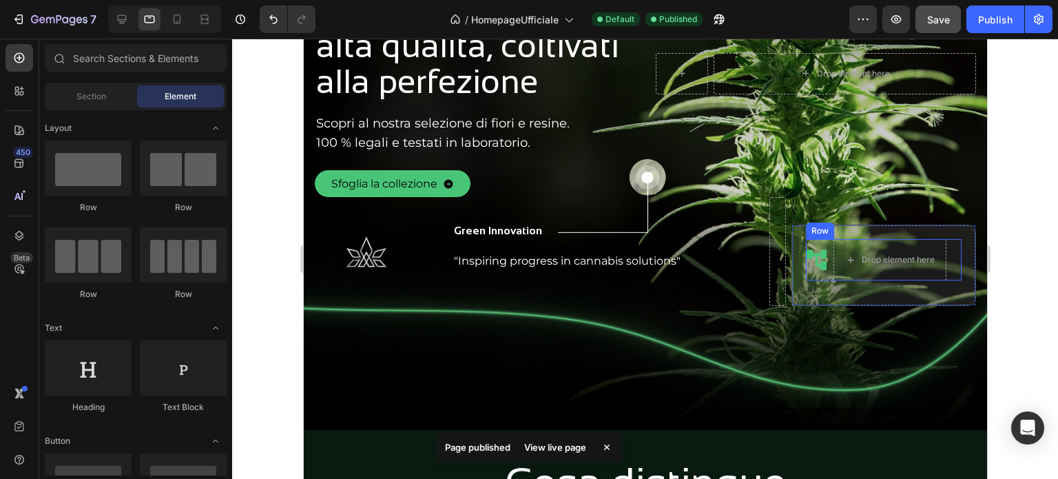
click at [811, 251] on img at bounding box center [815, 259] width 21 height 21
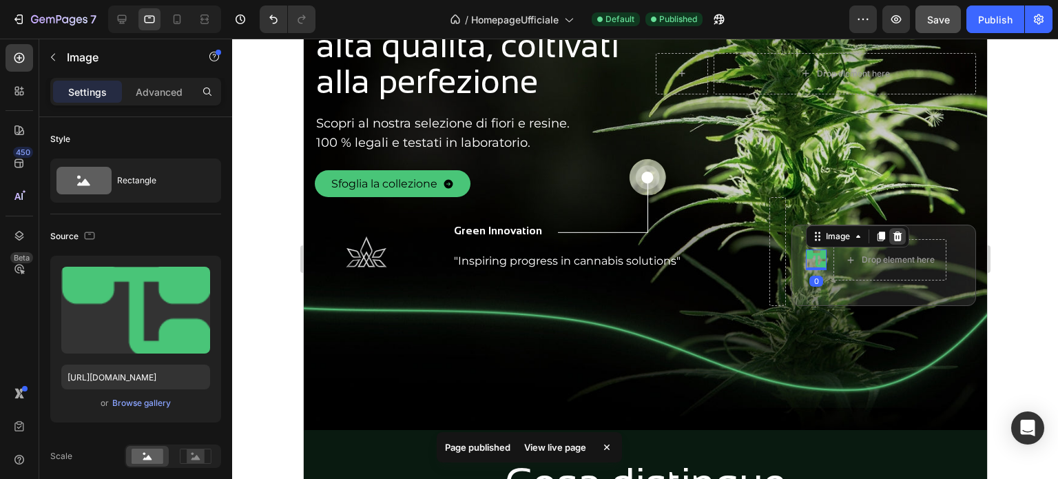
click at [893, 232] on icon at bounding box center [896, 236] width 11 height 11
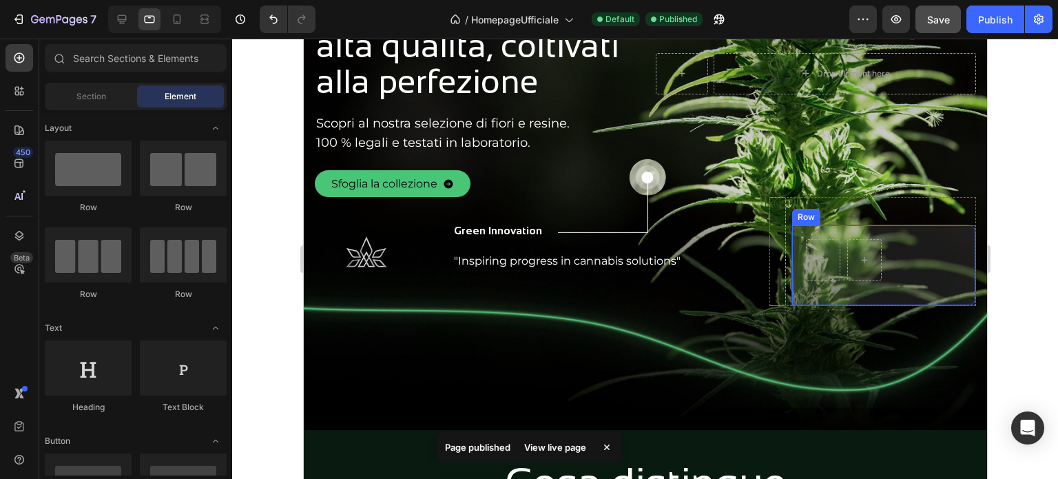
click at [908, 233] on div "Row Row" at bounding box center [883, 265] width 185 height 81
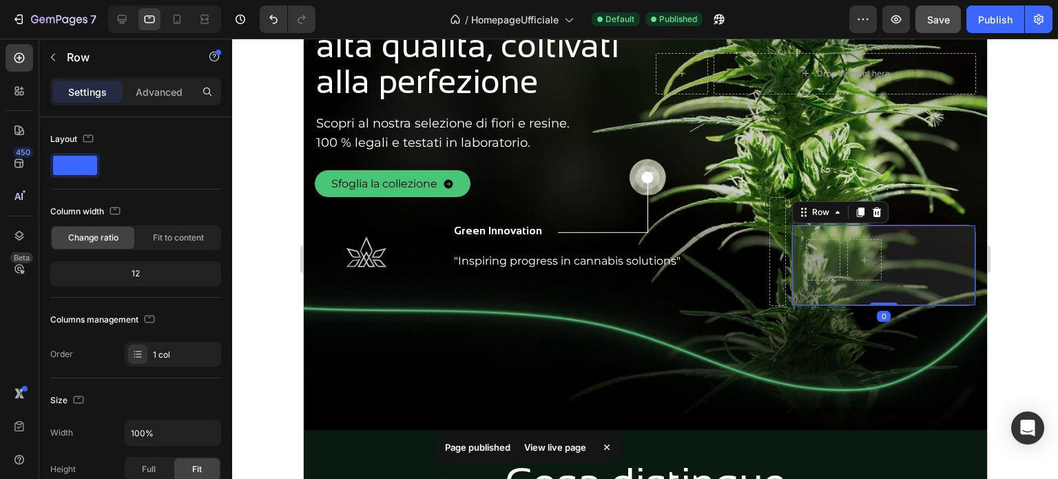
click at [872, 211] on icon at bounding box center [876, 212] width 9 height 10
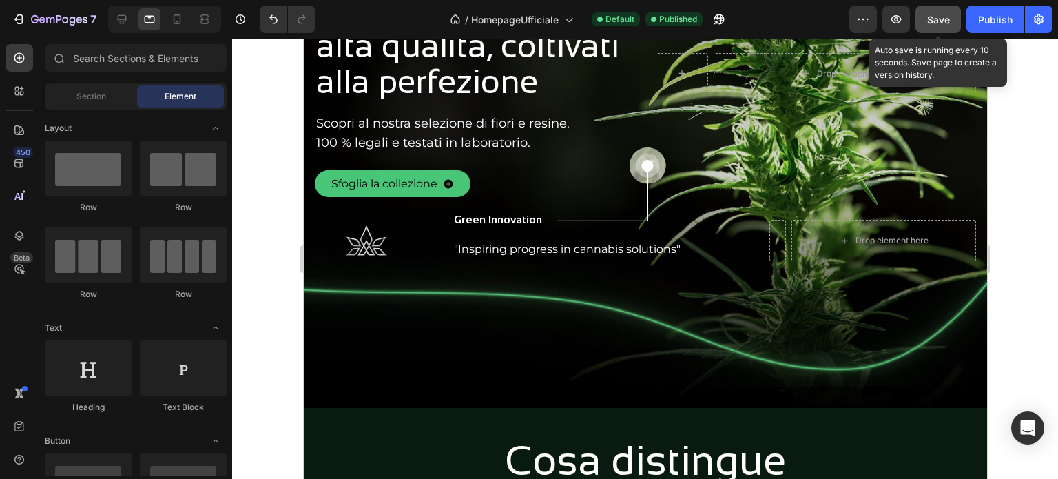
click at [930, 17] on span "Save" at bounding box center [938, 20] width 23 height 12
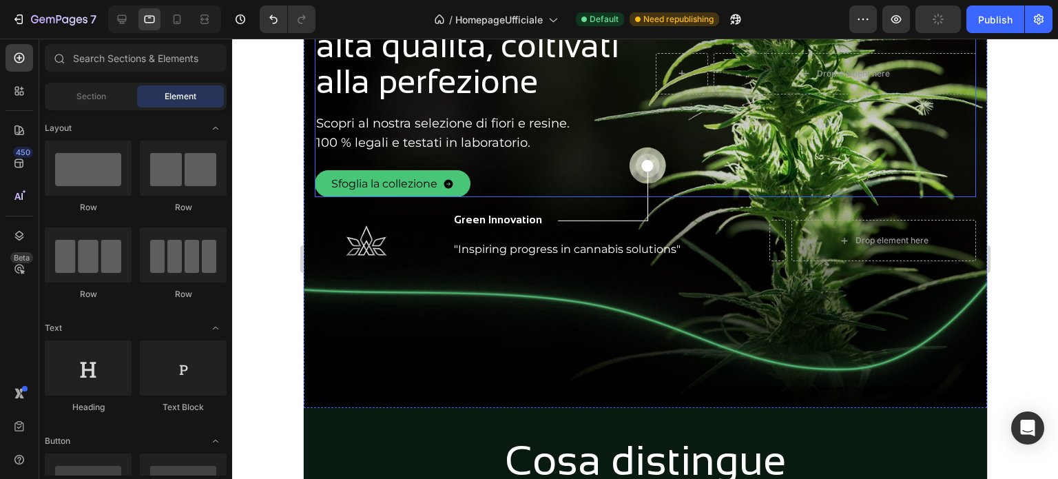
scroll to position [0, 0]
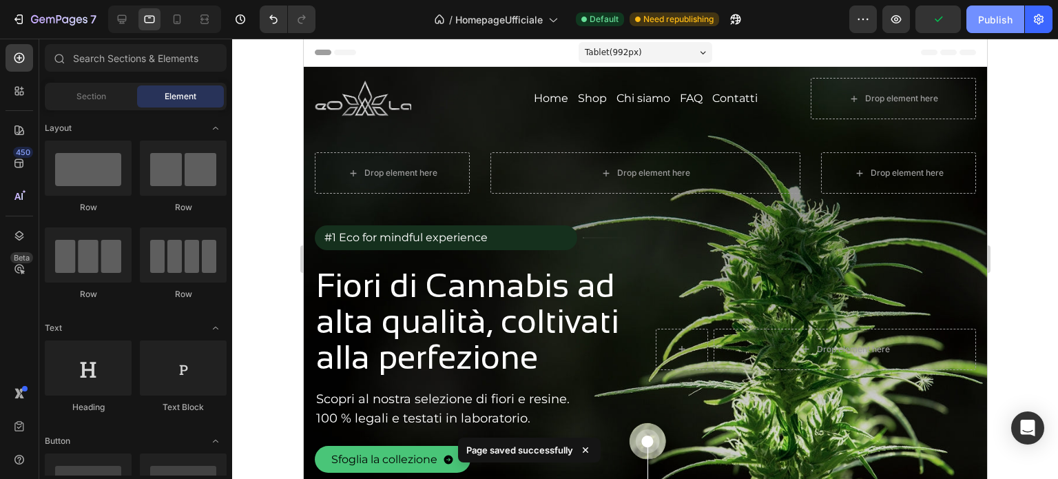
click at [1002, 21] on div "Publish" at bounding box center [995, 19] width 34 height 14
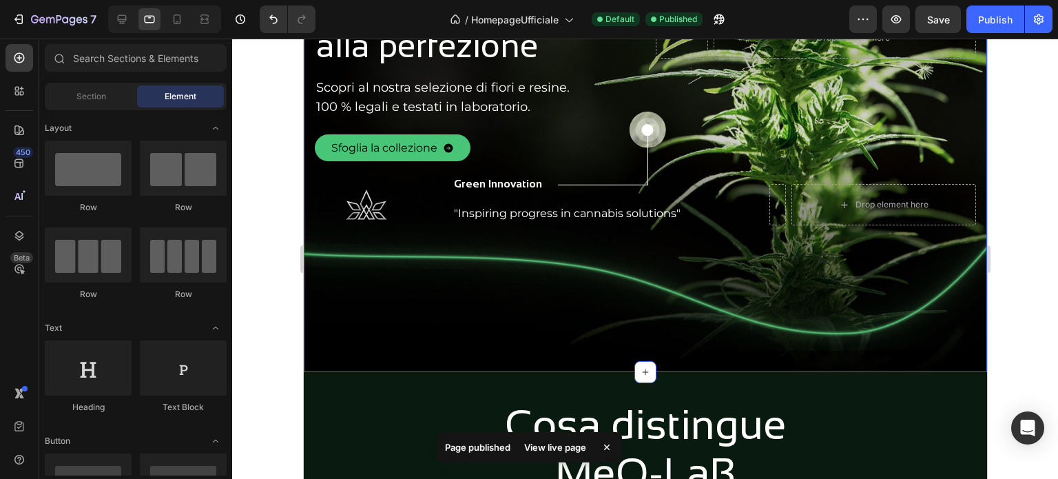
scroll to position [344, 0]
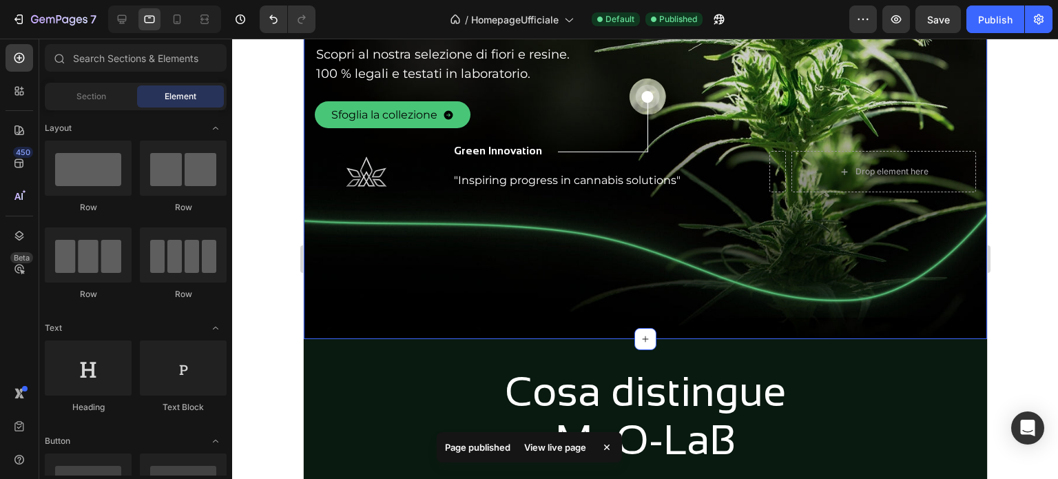
click at [705, 225] on div "Image Home Button Shop Button Chi siamo Button FAQ Button Contatti Button Row D…" at bounding box center [644, 30] width 683 height 616
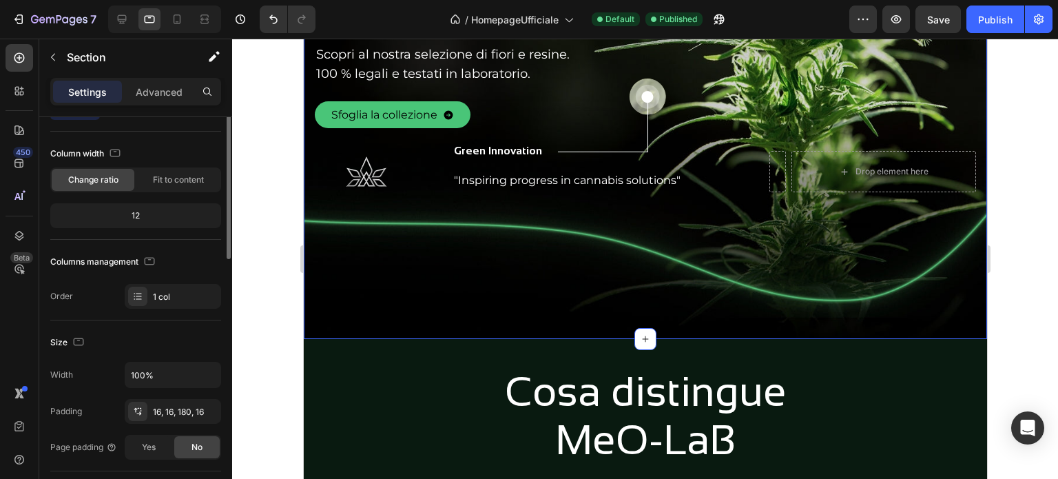
scroll to position [0, 0]
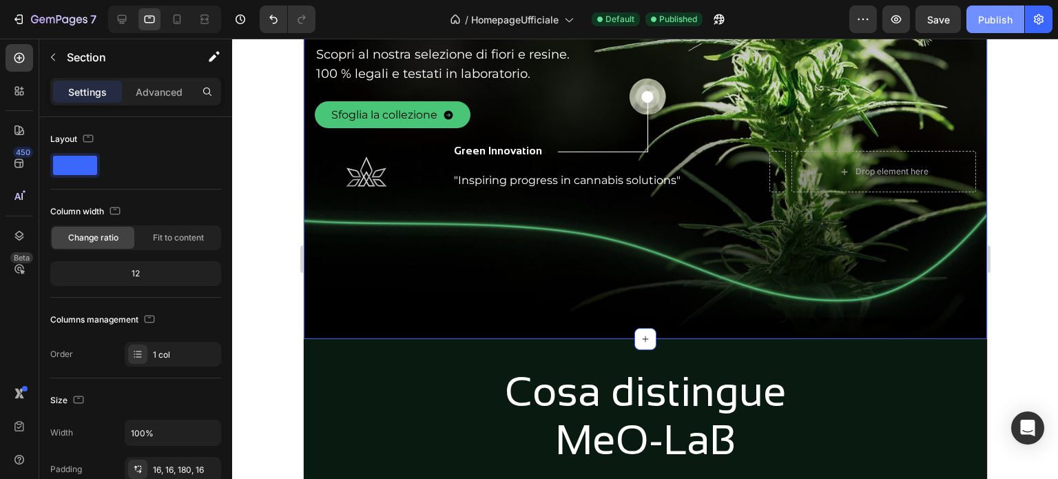
click at [972, 16] on button "Publish" at bounding box center [995, 20] width 58 height 28
